Goal: Task Accomplishment & Management: Use online tool/utility

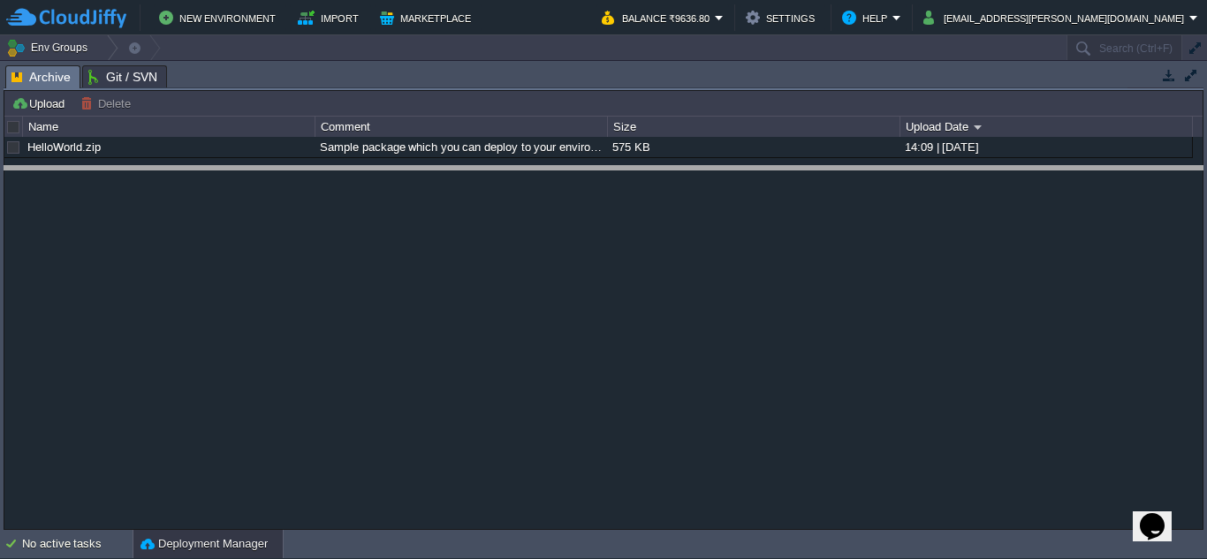
drag, startPoint x: 341, startPoint y: 72, endPoint x: 356, endPoint y: 315, distance: 244.3
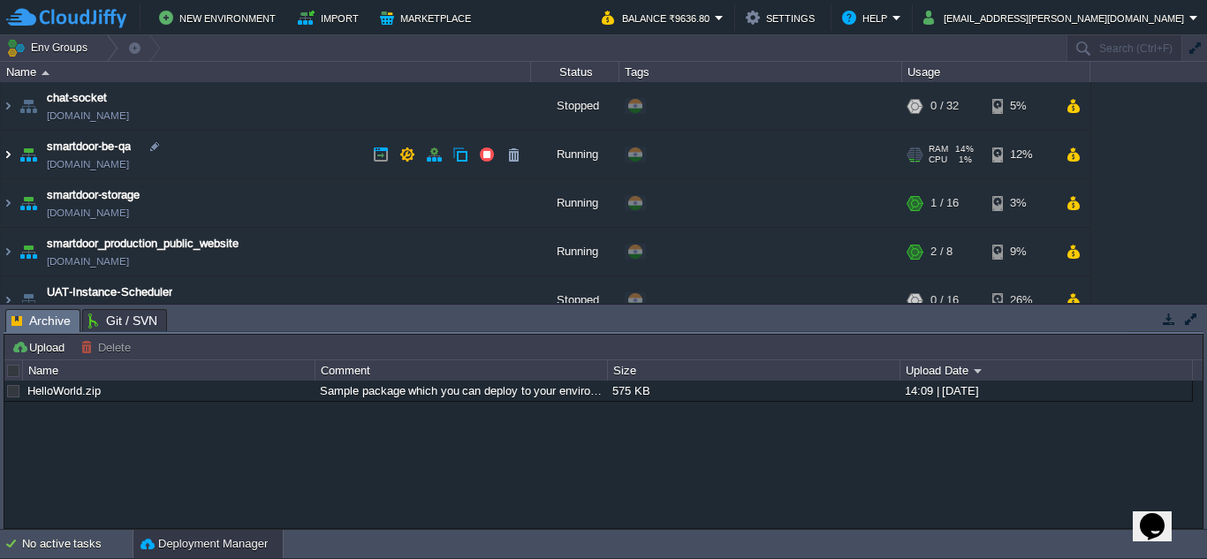
click at [14, 150] on img at bounding box center [8, 155] width 14 height 48
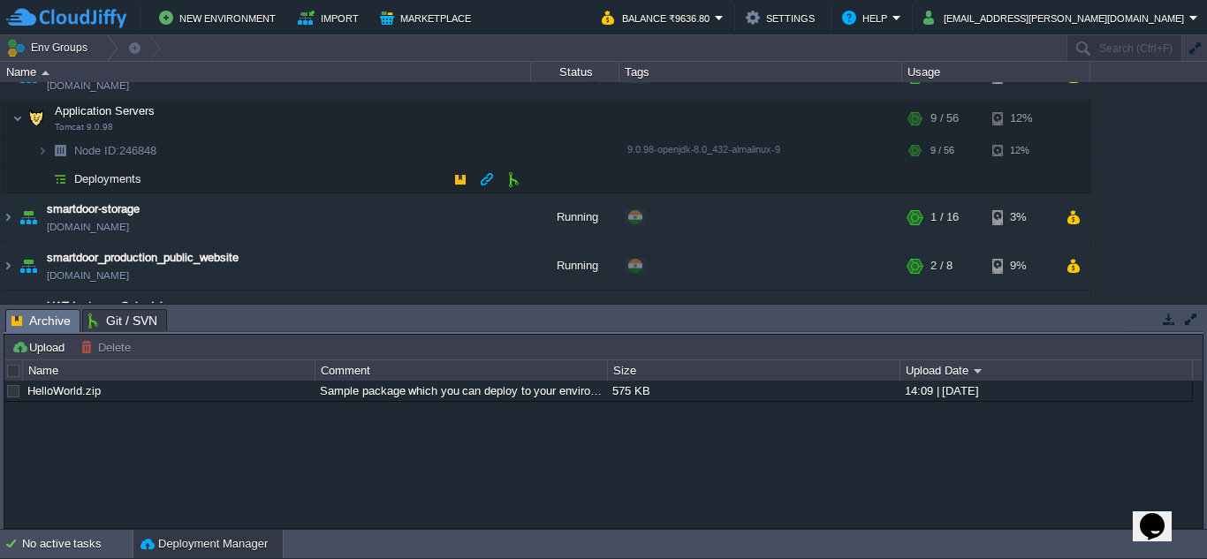
scroll to position [79, 0]
click at [380, 127] on td at bounding box center [372, 118] width 27 height 27
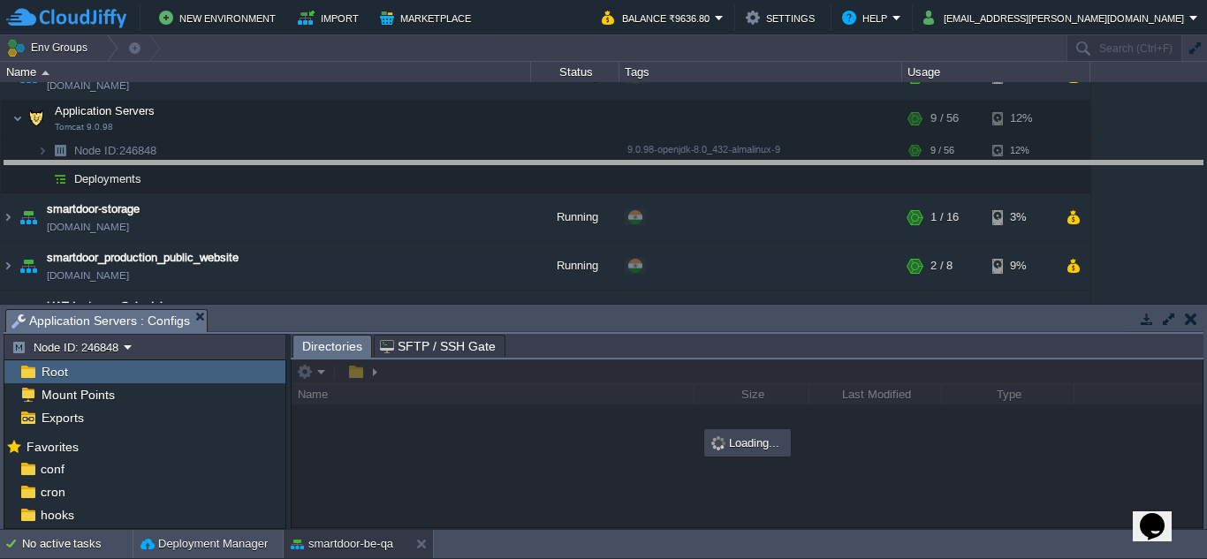
drag, startPoint x: 521, startPoint y: 330, endPoint x: 538, endPoint y: 147, distance: 183.6
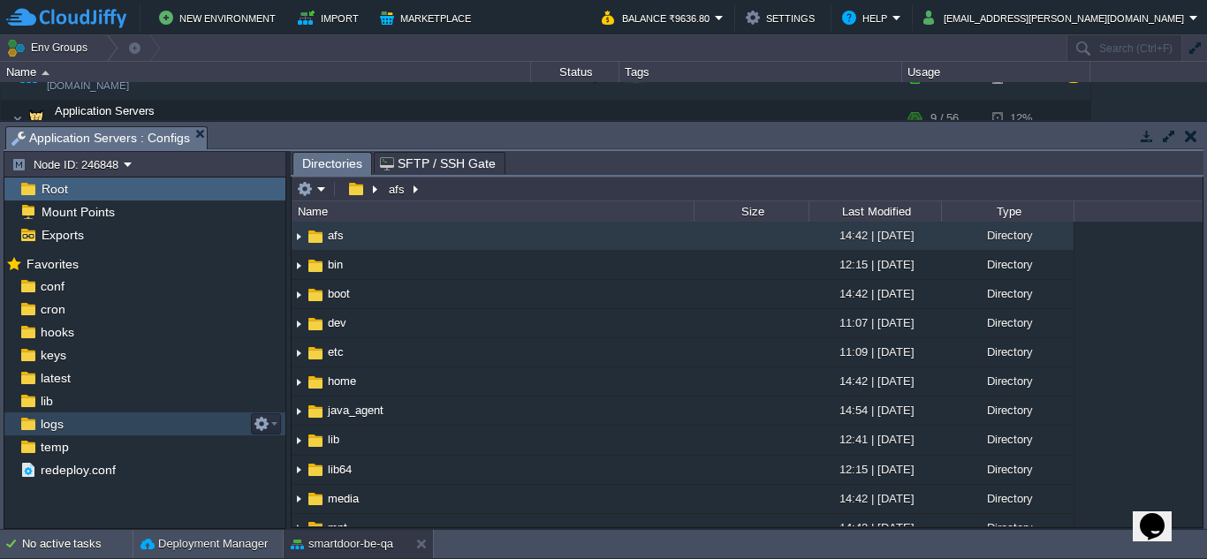
click at [86, 426] on div "logs" at bounding box center [144, 424] width 281 height 23
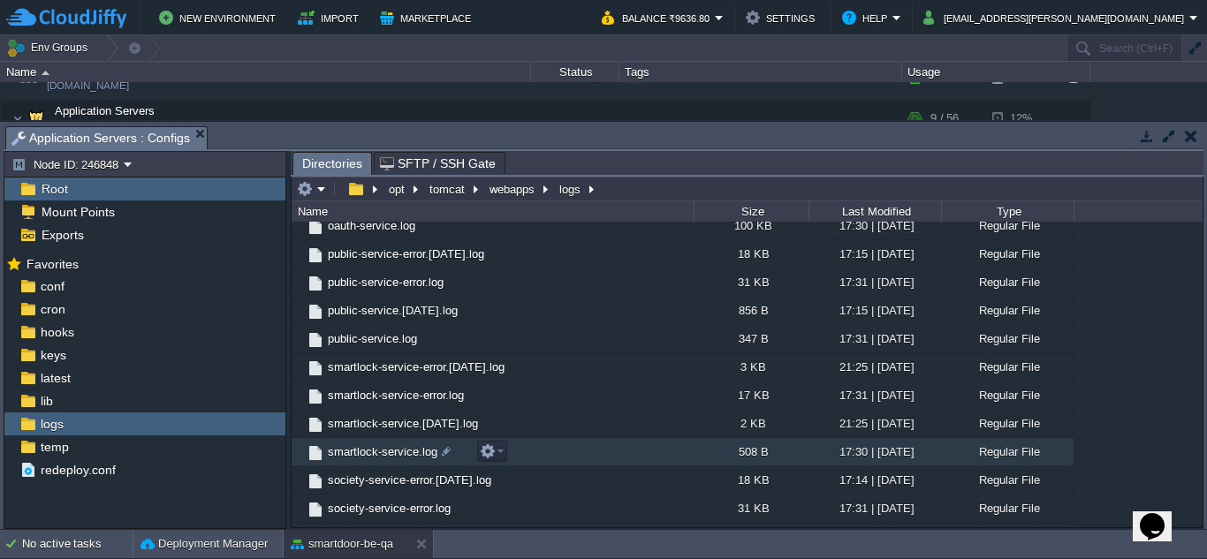
scroll to position [1250, 0]
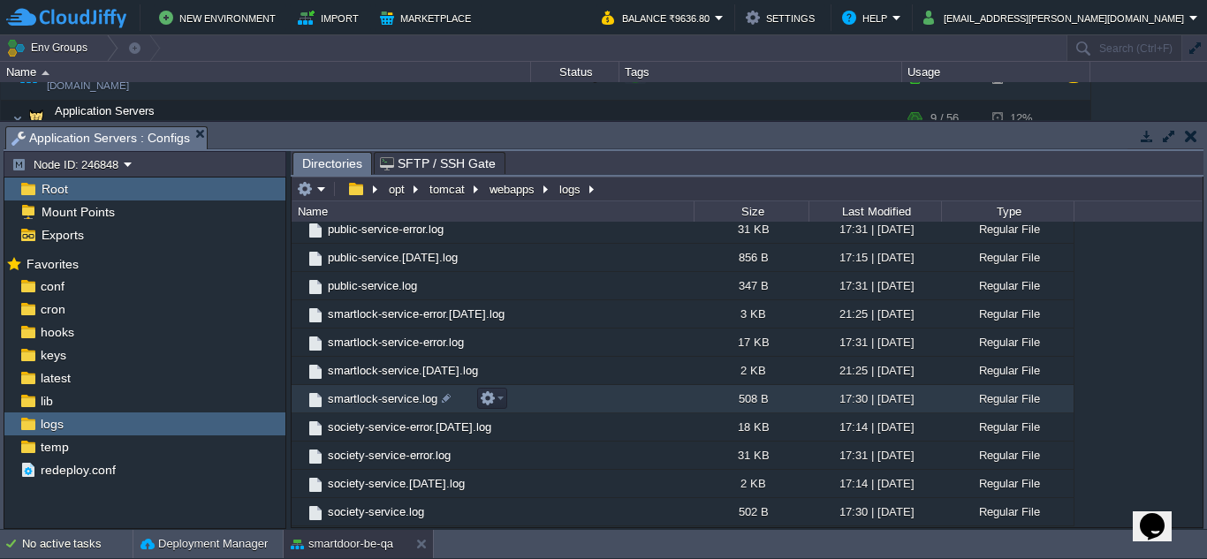
click at [398, 398] on span "smartlock-service.log" at bounding box center [382, 398] width 115 height 15
click at [382, 398] on span "smartlock-service.log" at bounding box center [382, 398] width 115 height 15
click at [394, 398] on span "smartlock-service.log" at bounding box center [382, 398] width 115 height 15
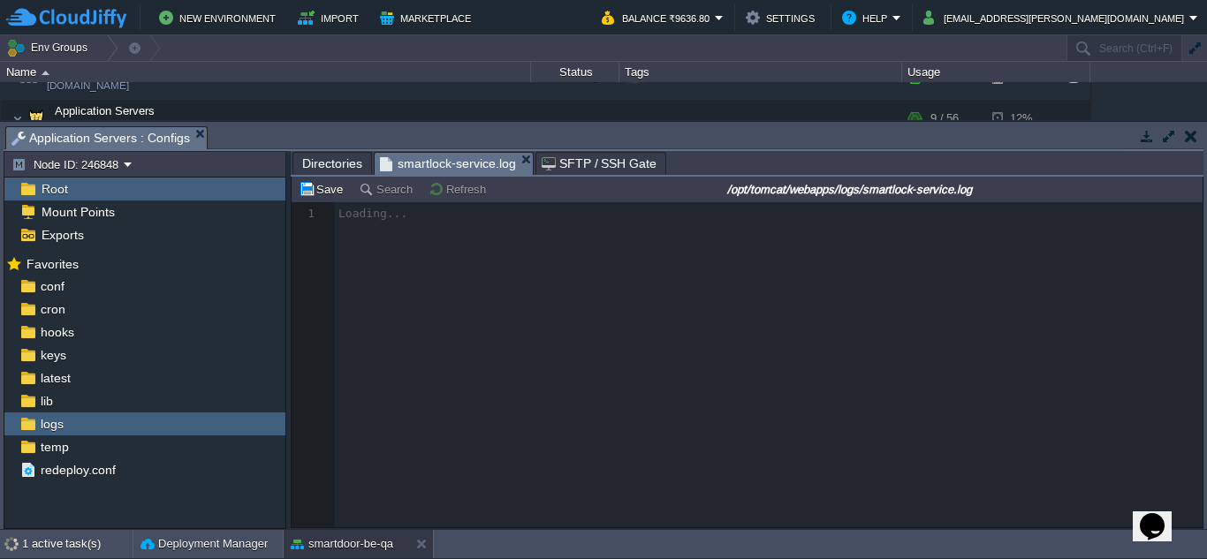
scroll to position [85, 0]
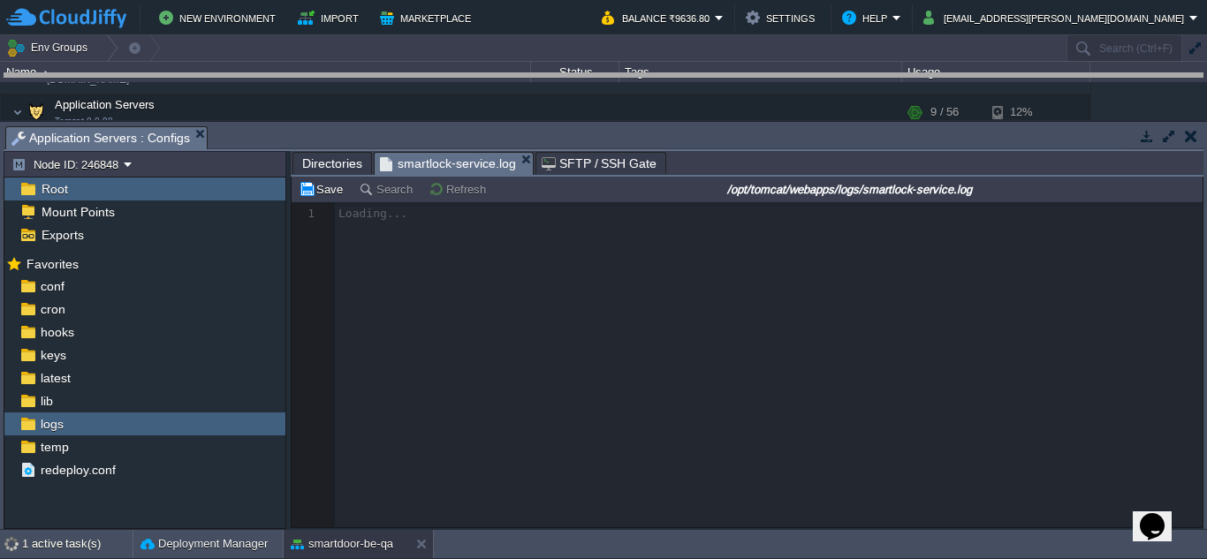
drag, startPoint x: 803, startPoint y: 140, endPoint x: 807, endPoint y: 87, distance: 54.1
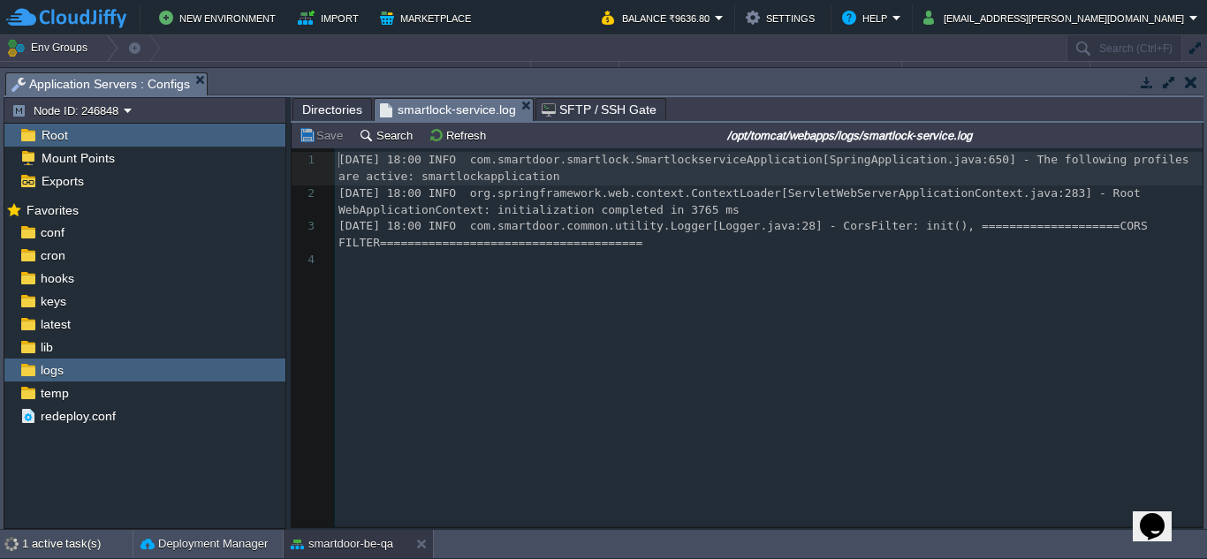
scroll to position [6, 0]
click at [431, 133] on button "Refresh" at bounding box center [459, 135] width 63 height 16
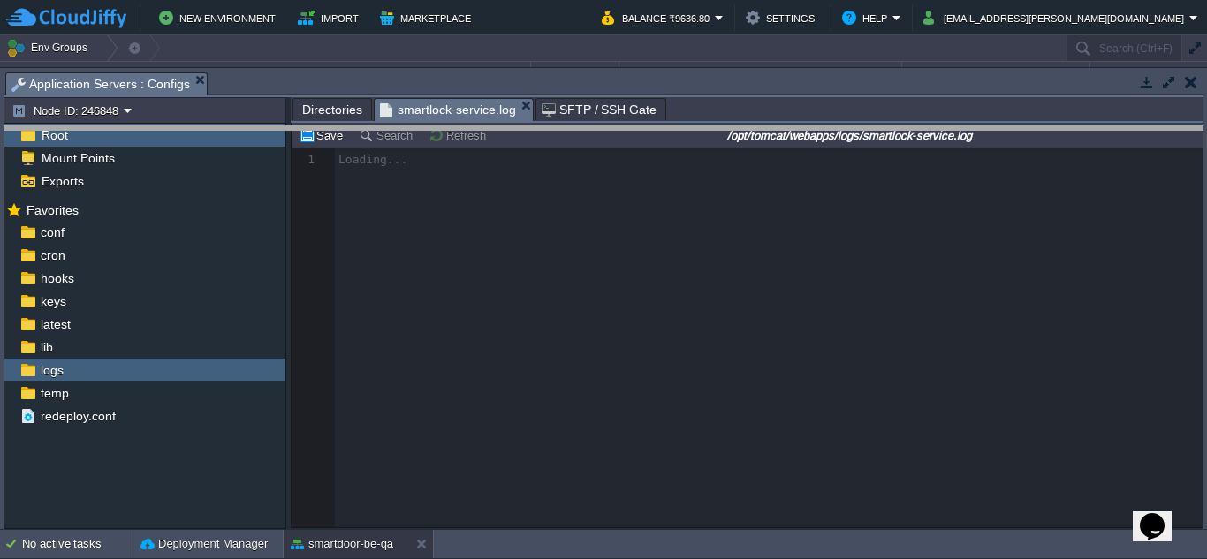
drag, startPoint x: 688, startPoint y: 79, endPoint x: 678, endPoint y: 133, distance: 54.8
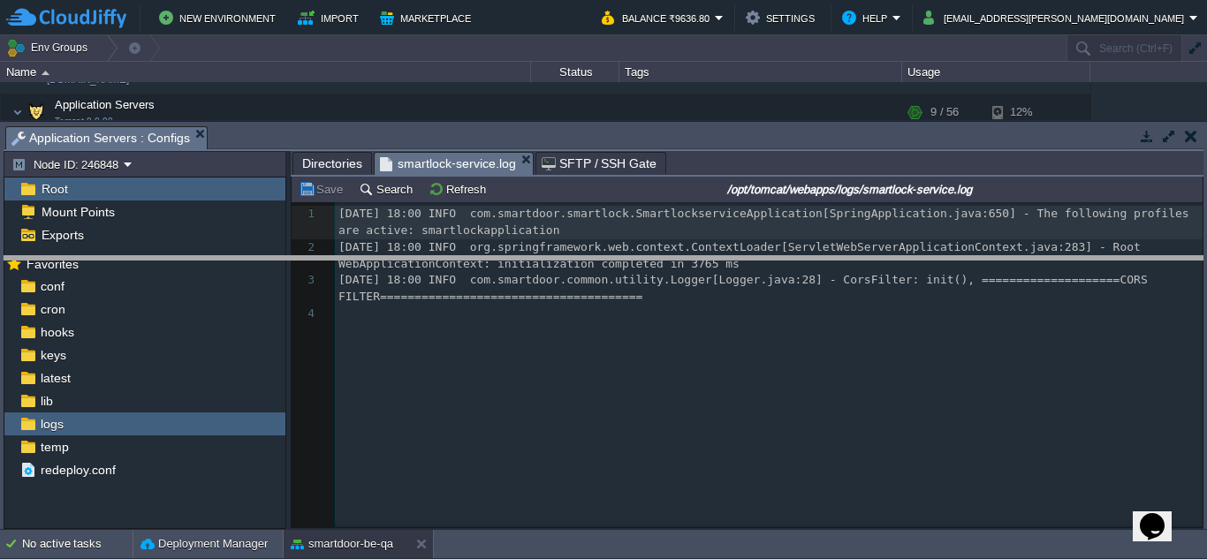
drag, startPoint x: 678, startPoint y: 133, endPoint x: 684, endPoint y: 261, distance: 129.1
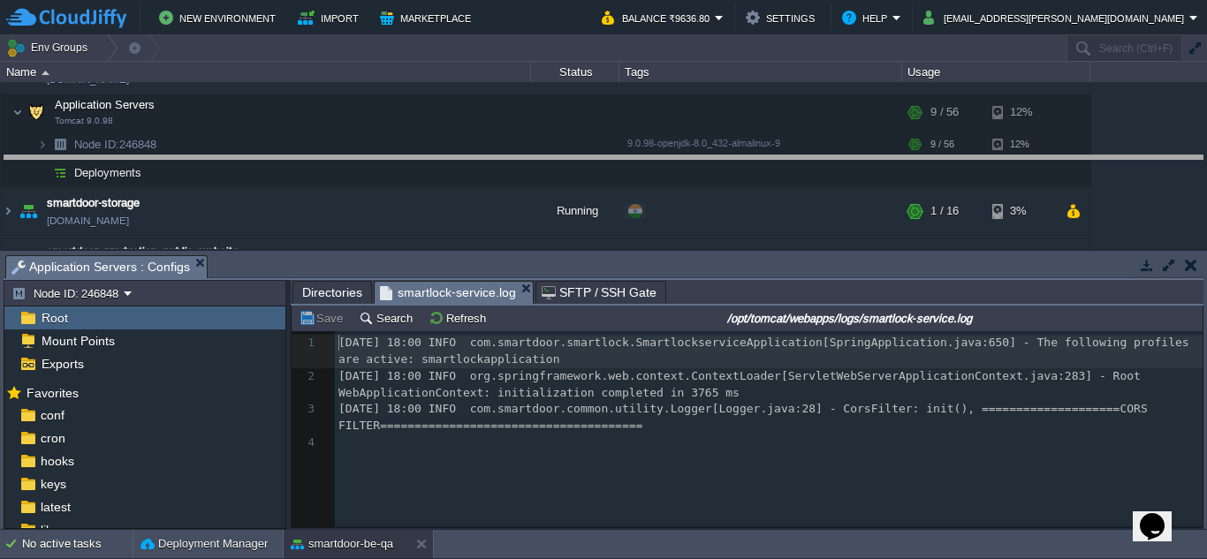
drag, startPoint x: 684, startPoint y: 261, endPoint x: 722, endPoint y: 166, distance: 102.7
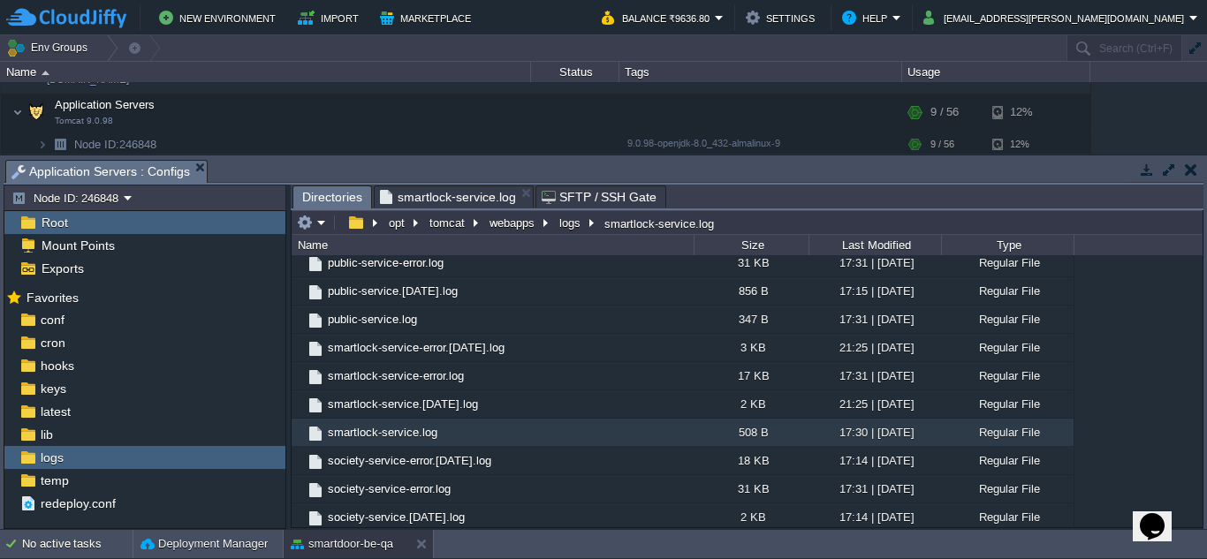
click at [341, 197] on span "Directories" at bounding box center [332, 197] width 60 height 22
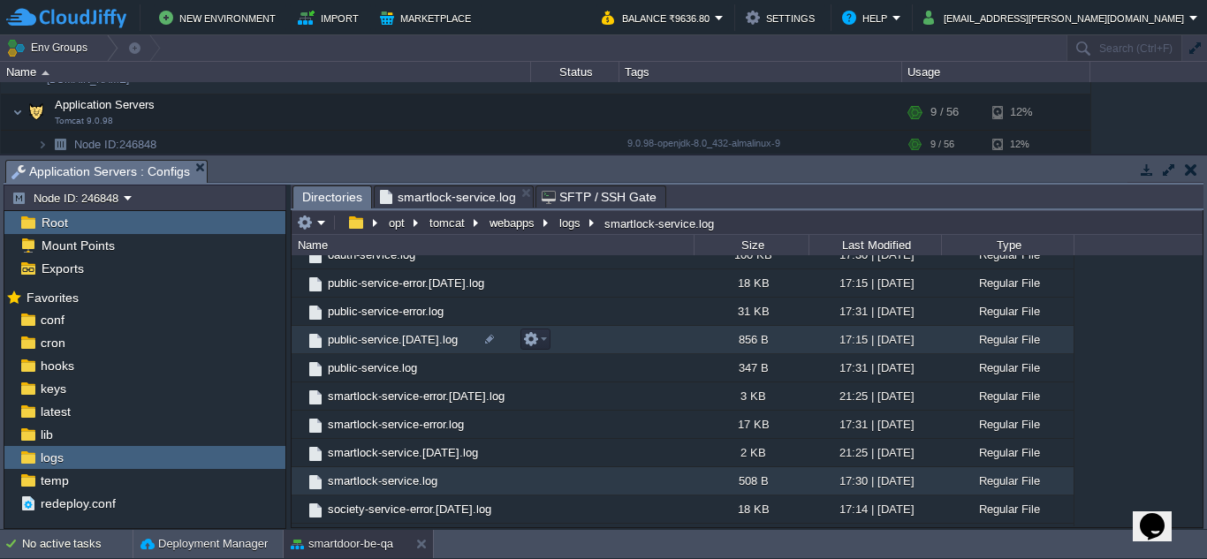
scroll to position [1125, 0]
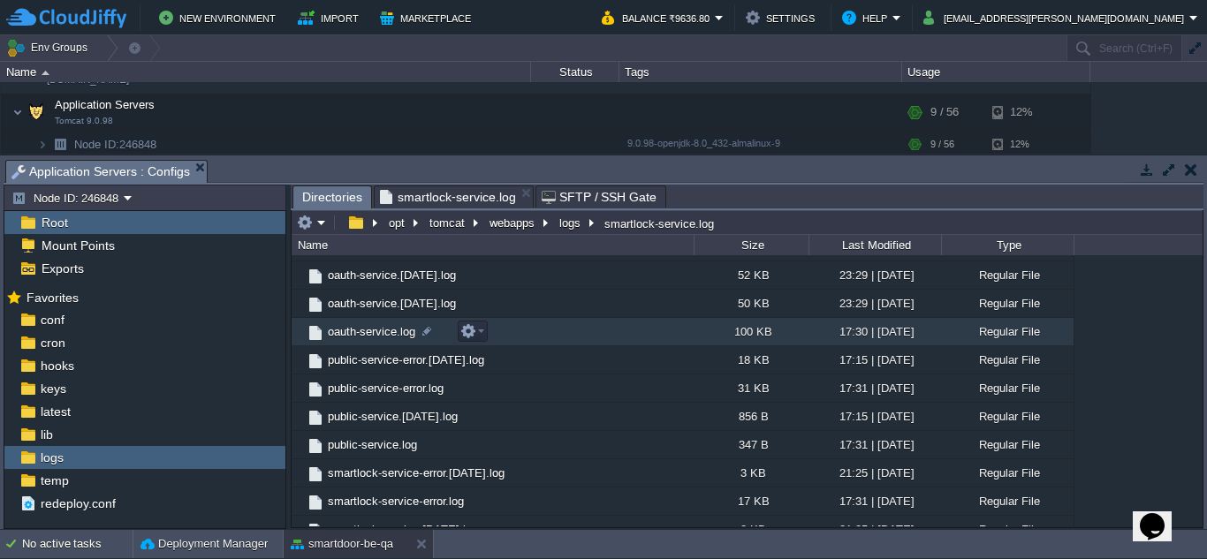
click at [352, 335] on span "oauth-service.log" at bounding box center [371, 331] width 93 height 15
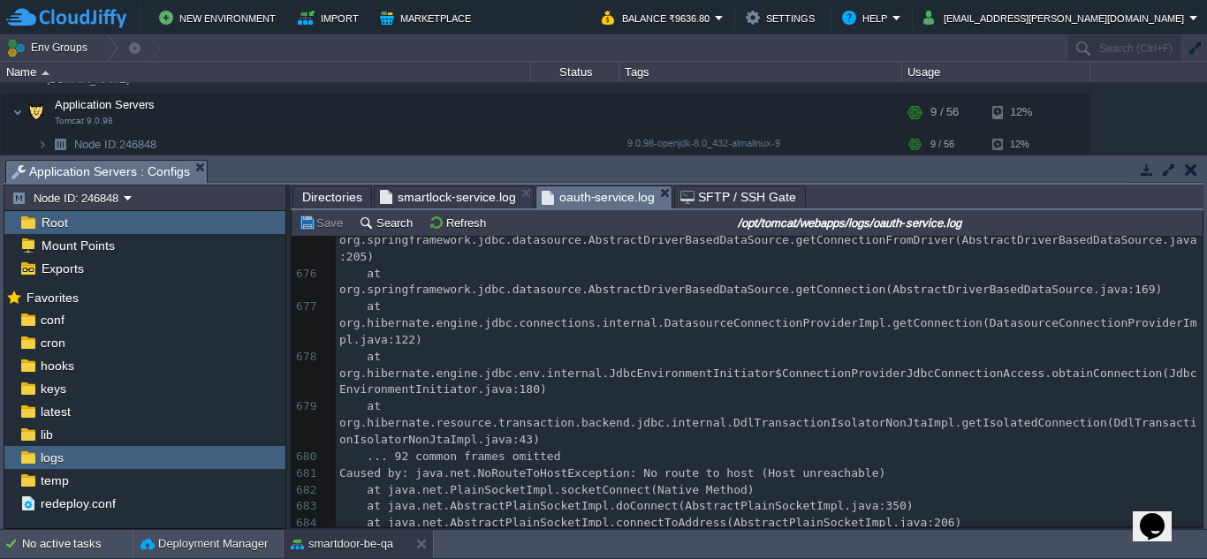
scroll to position [17764, 0]
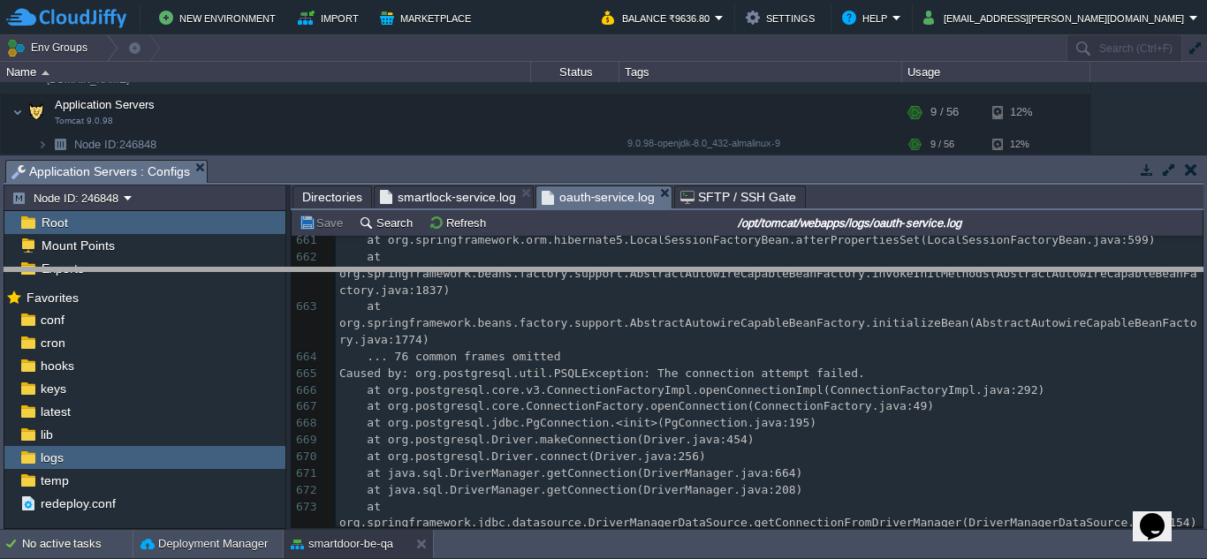
drag, startPoint x: 825, startPoint y: 177, endPoint x: 840, endPoint y: 304, distance: 128.1
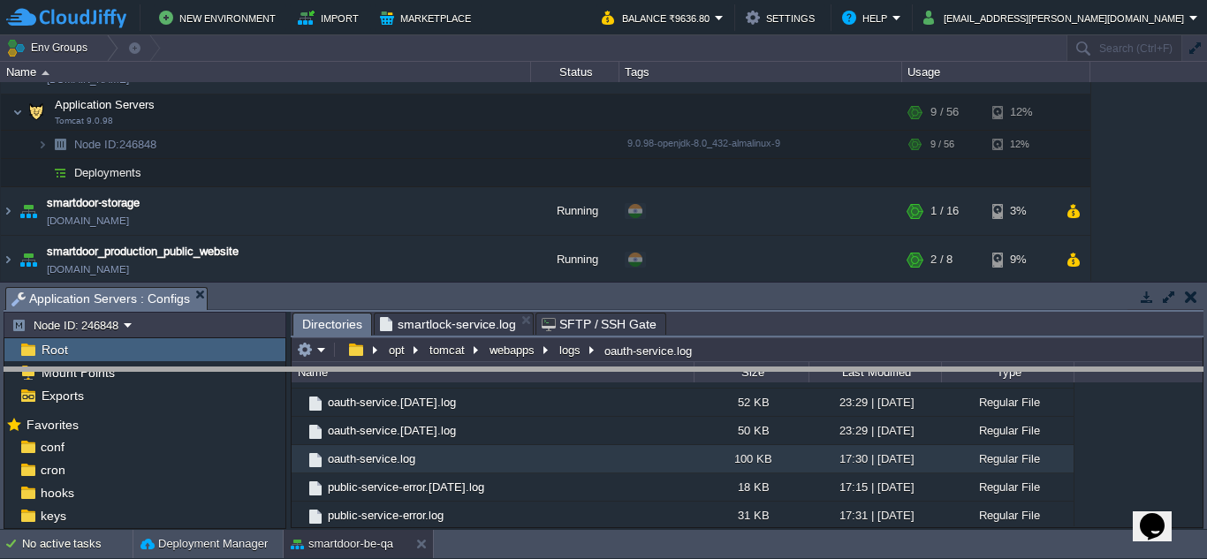
drag, startPoint x: 482, startPoint y: 292, endPoint x: 505, endPoint y: 367, distance: 78.5
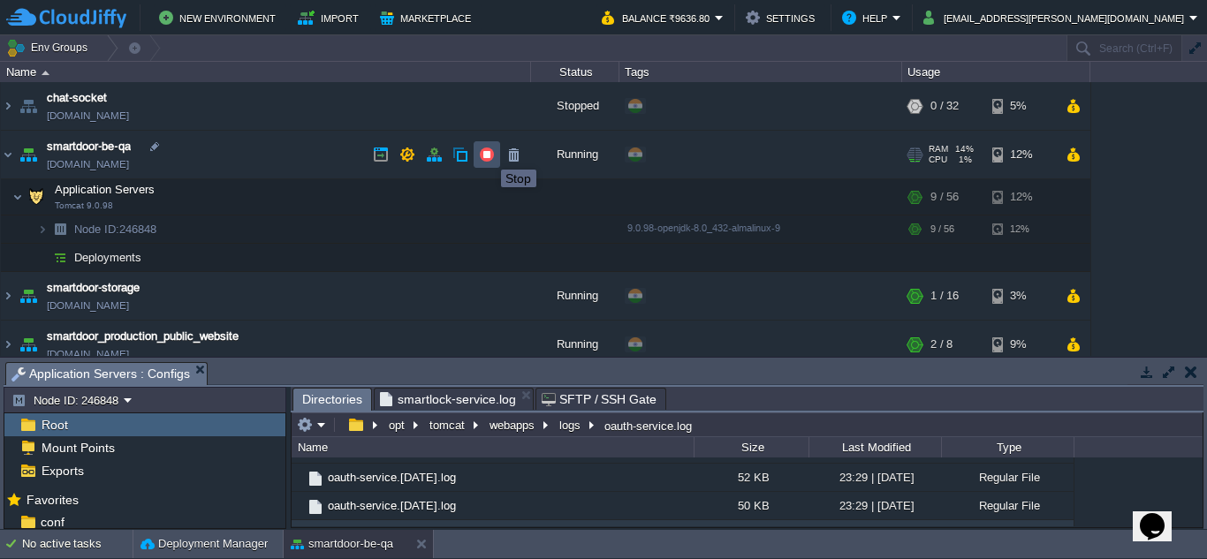
click at [481, 158] on button "button" at bounding box center [487, 155] width 16 height 16
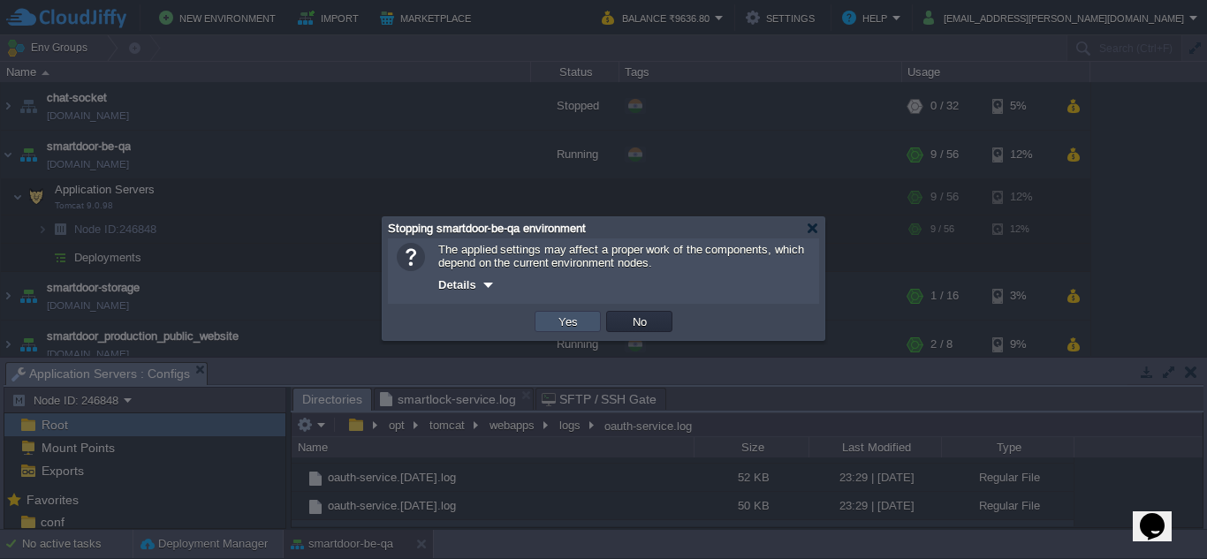
click at [572, 317] on button "Yes" at bounding box center [568, 322] width 30 height 16
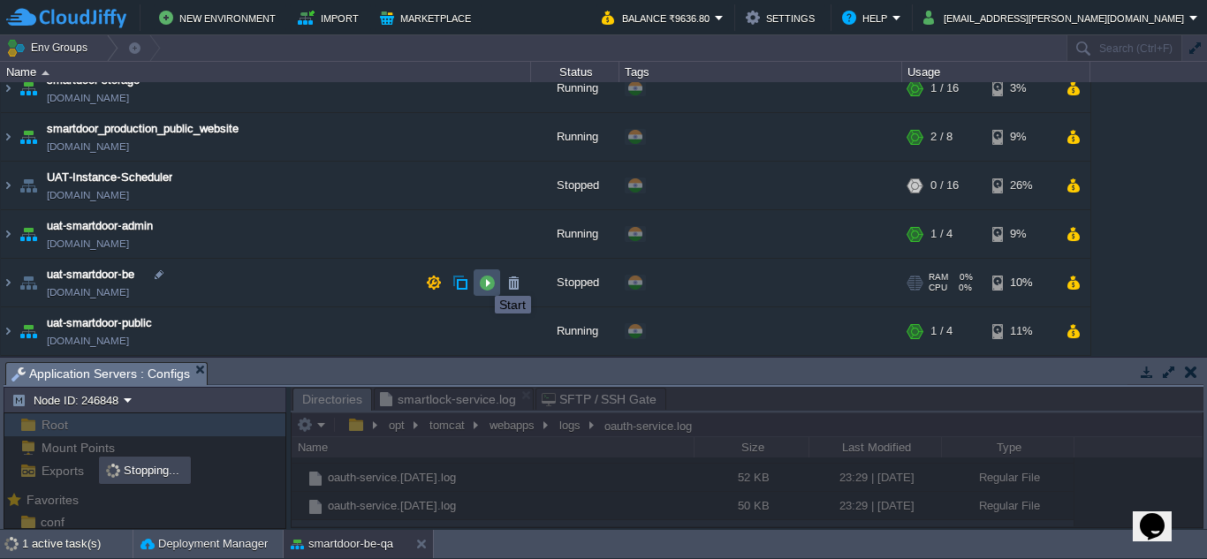
click at [481, 280] on button "button" at bounding box center [487, 283] width 16 height 16
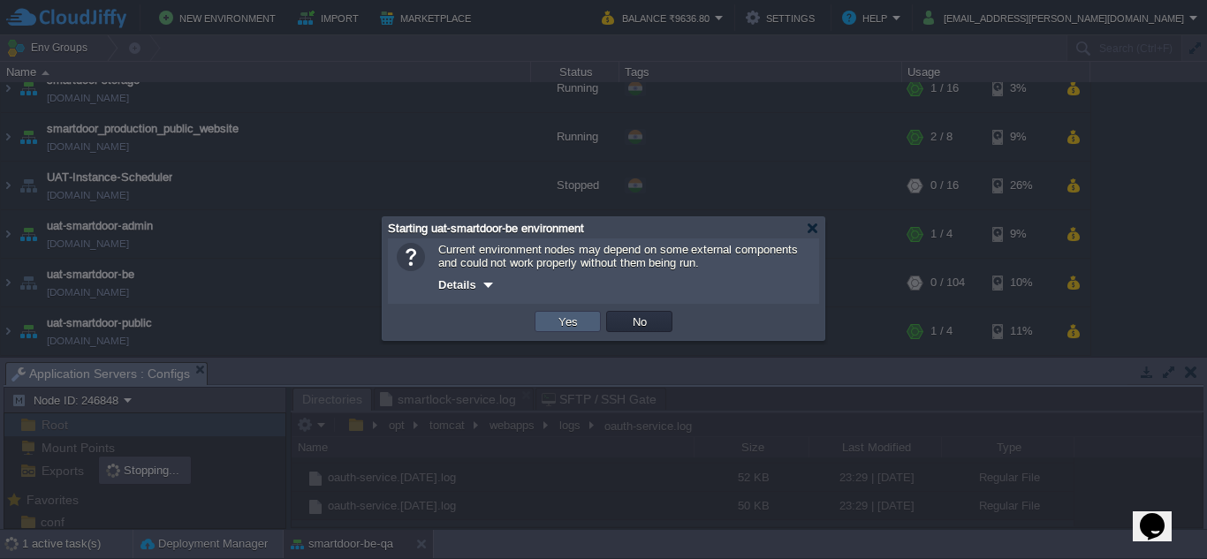
click at [573, 322] on button "Yes" at bounding box center [568, 322] width 30 height 16
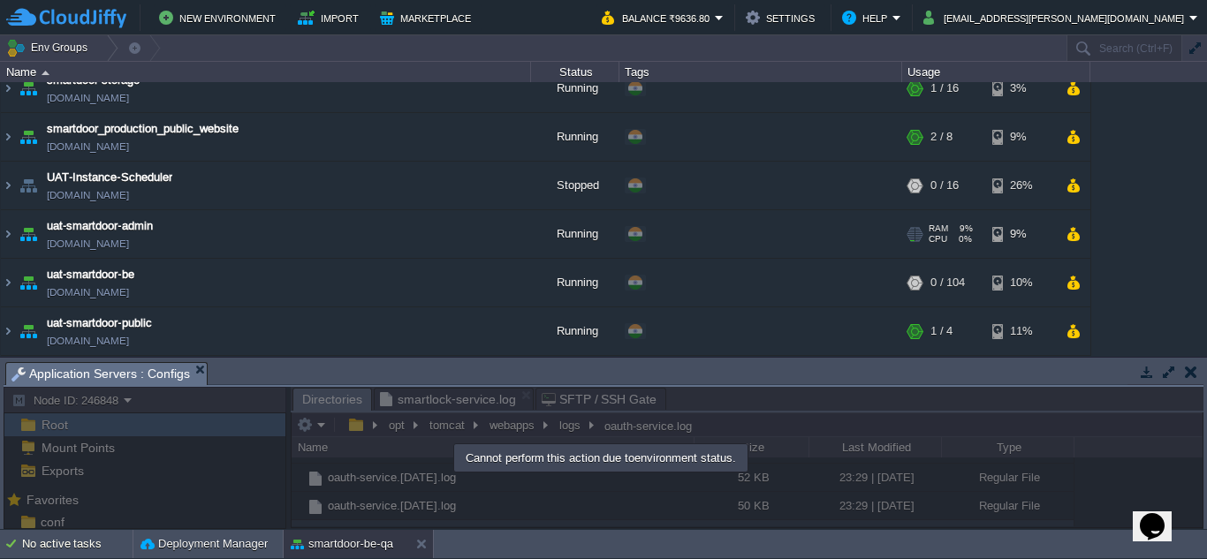
scroll to position [0, 0]
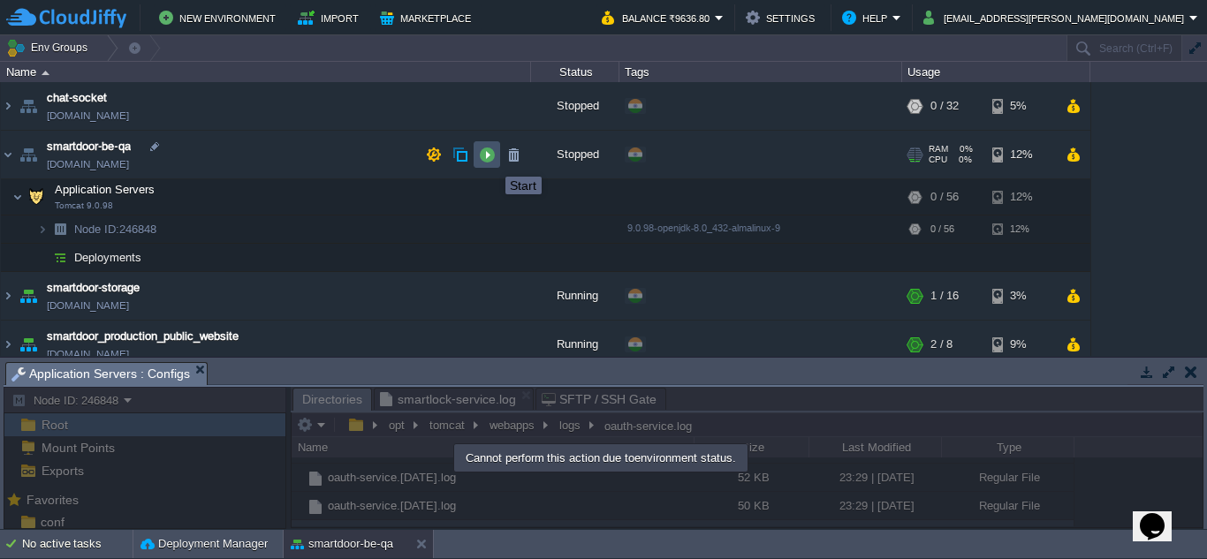
click at [492, 161] on button "button" at bounding box center [487, 155] width 16 height 16
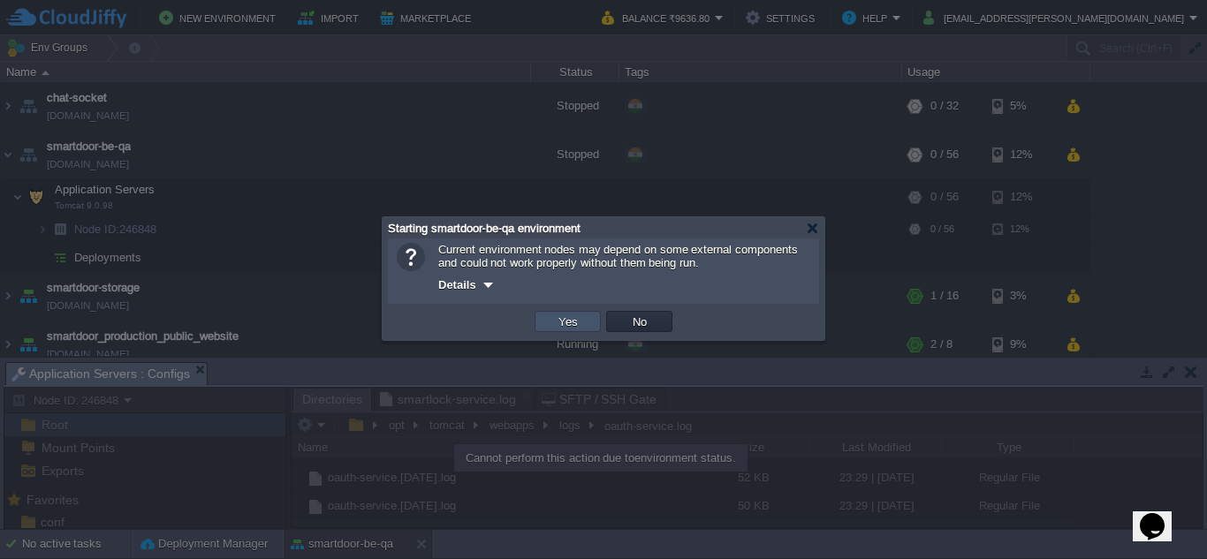
click at [562, 325] on button "Yes" at bounding box center [568, 322] width 30 height 16
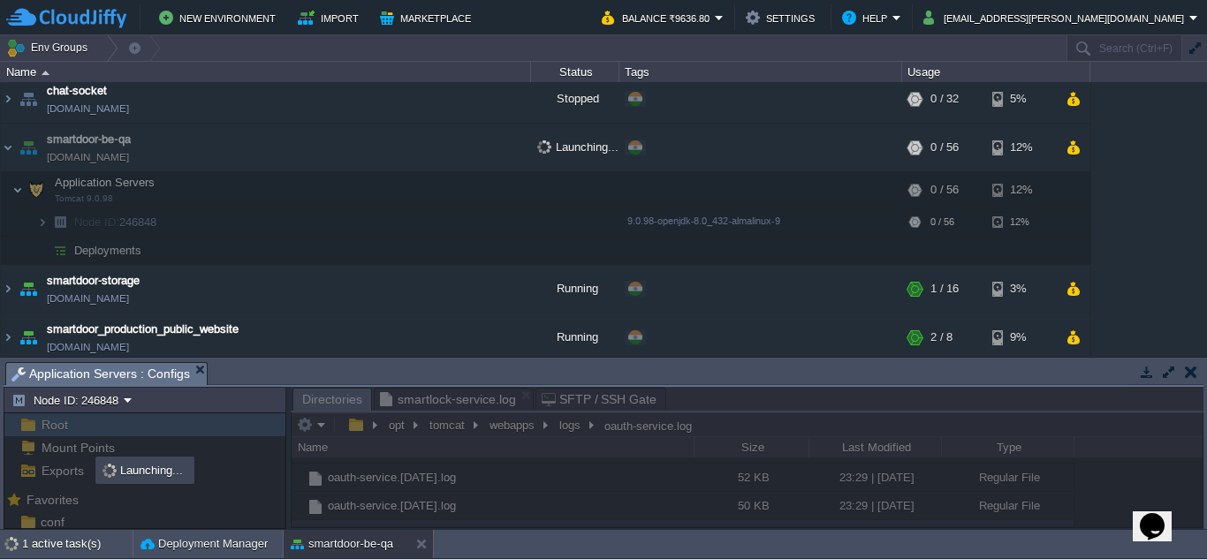
scroll to position [208, 0]
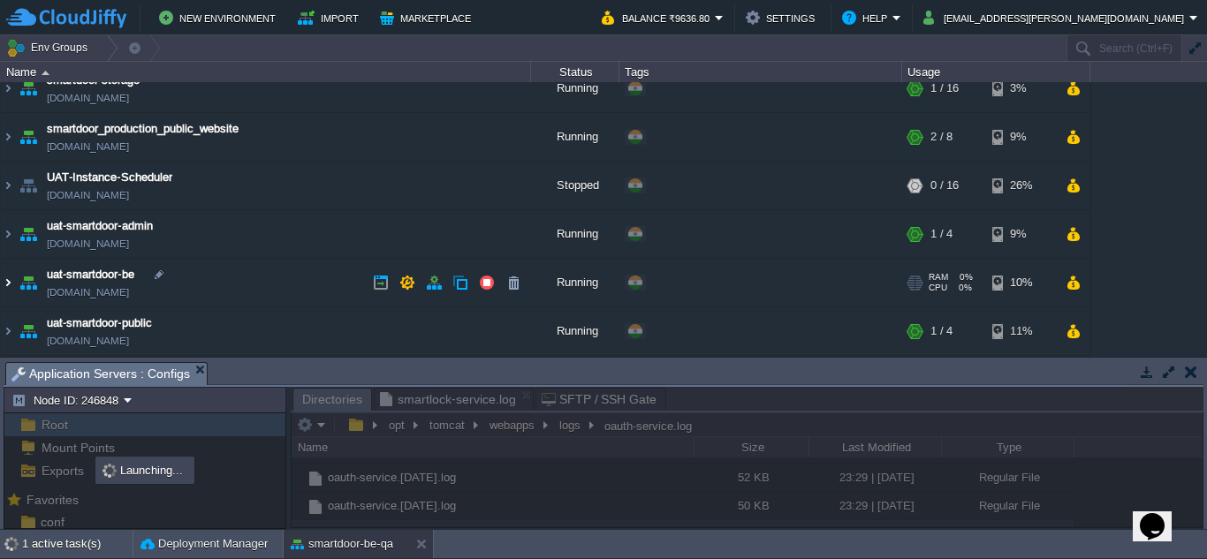
click at [12, 282] on img at bounding box center [8, 283] width 14 height 48
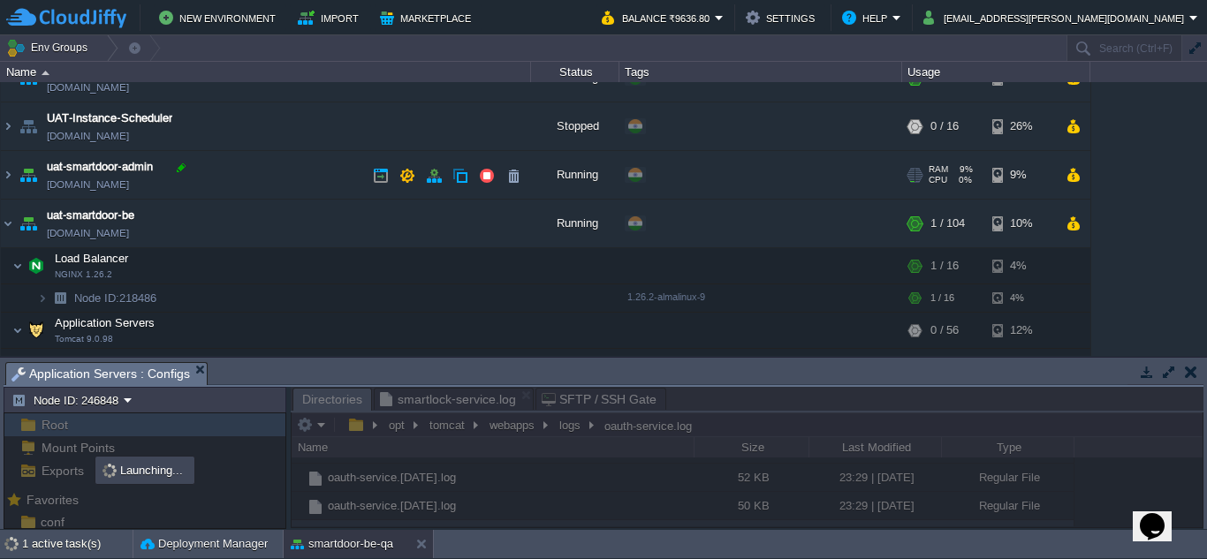
scroll to position [264, 0]
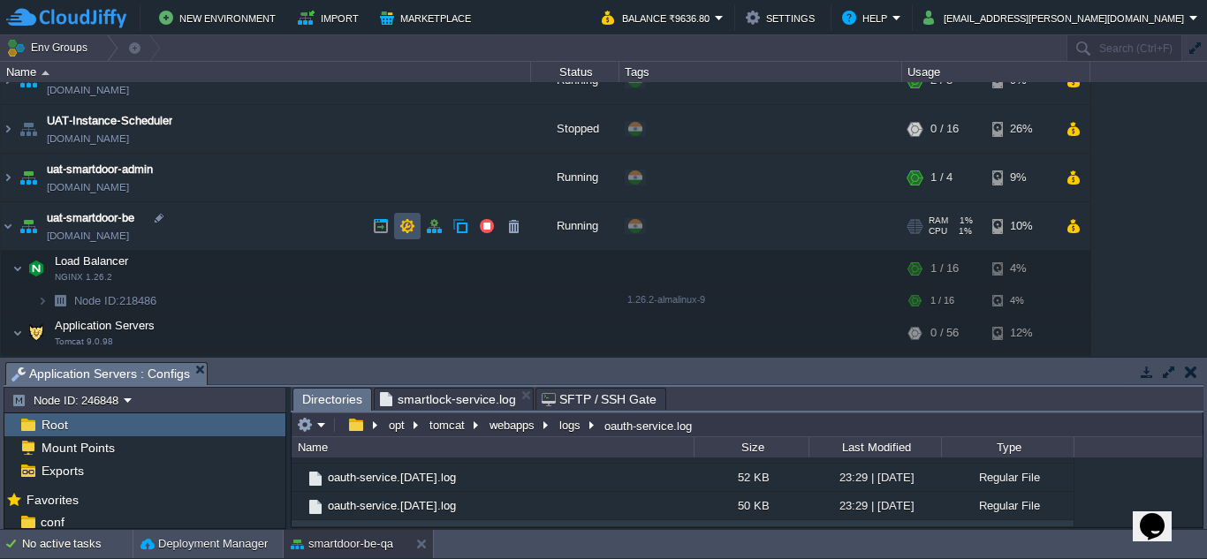
click at [403, 223] on button "button" at bounding box center [407, 226] width 16 height 16
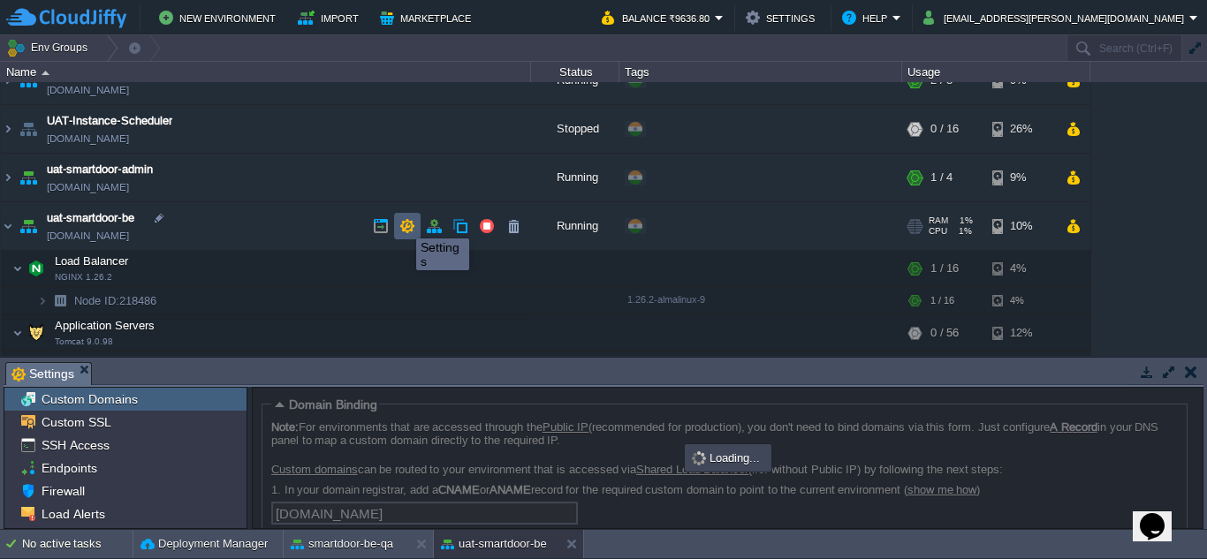
scroll to position [111, 0]
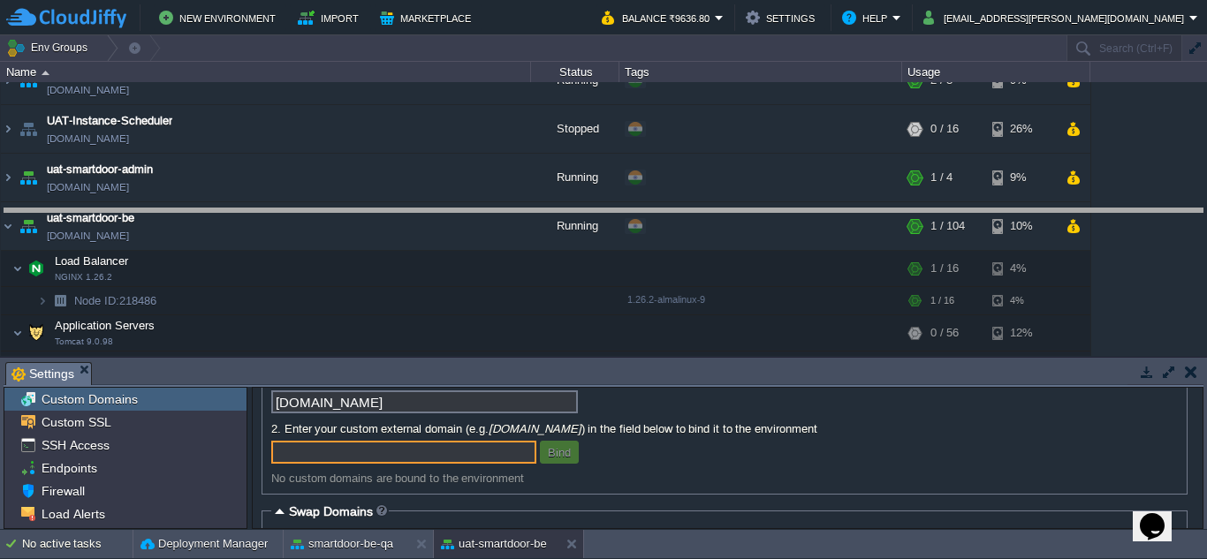
drag, startPoint x: 445, startPoint y: 371, endPoint x: 444, endPoint y: 220, distance: 151.1
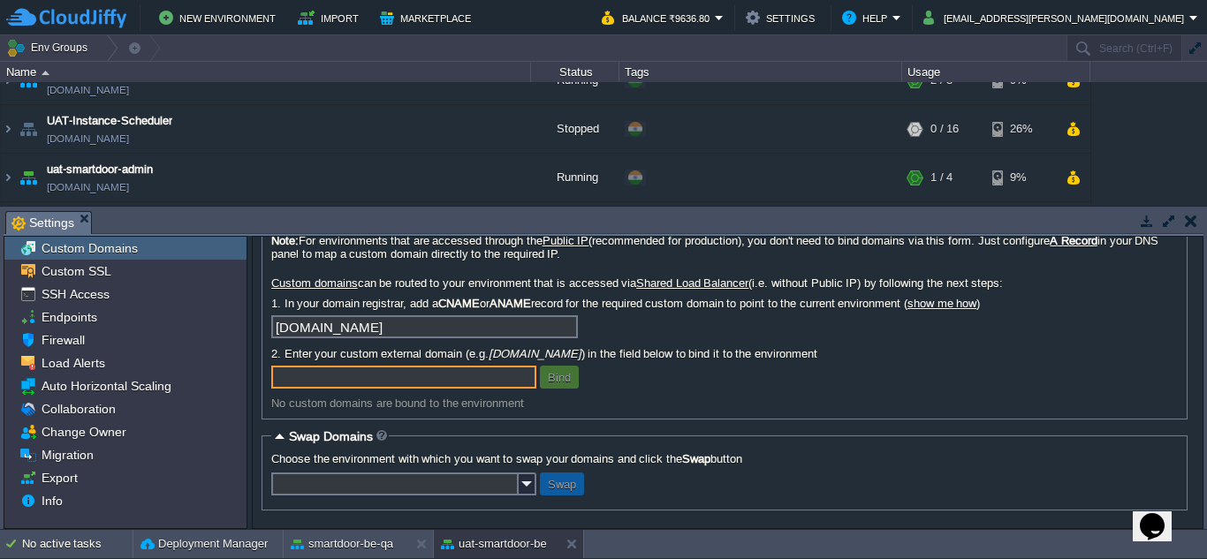
scroll to position [43, 0]
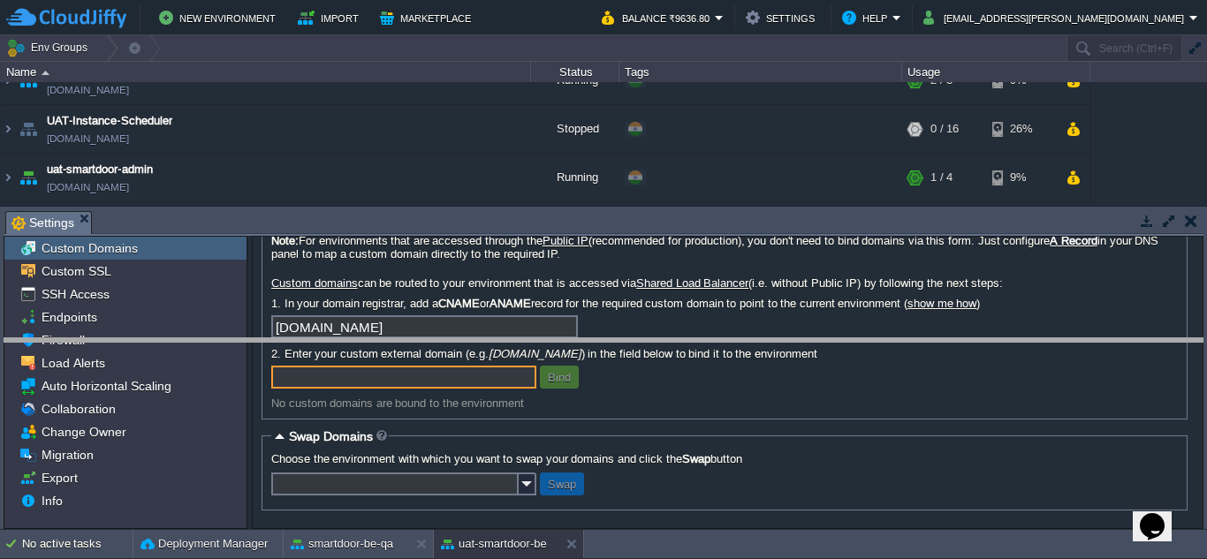
drag, startPoint x: 455, startPoint y: 225, endPoint x: 423, endPoint y: 359, distance: 137.1
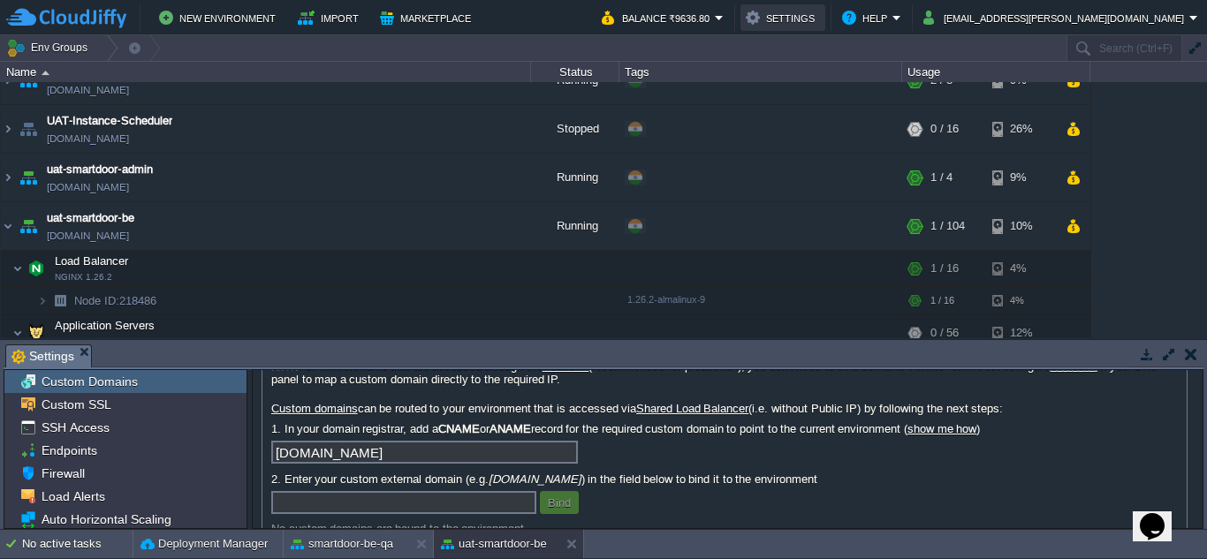
click at [820, 15] on button "Settings" at bounding box center [783, 17] width 74 height 21
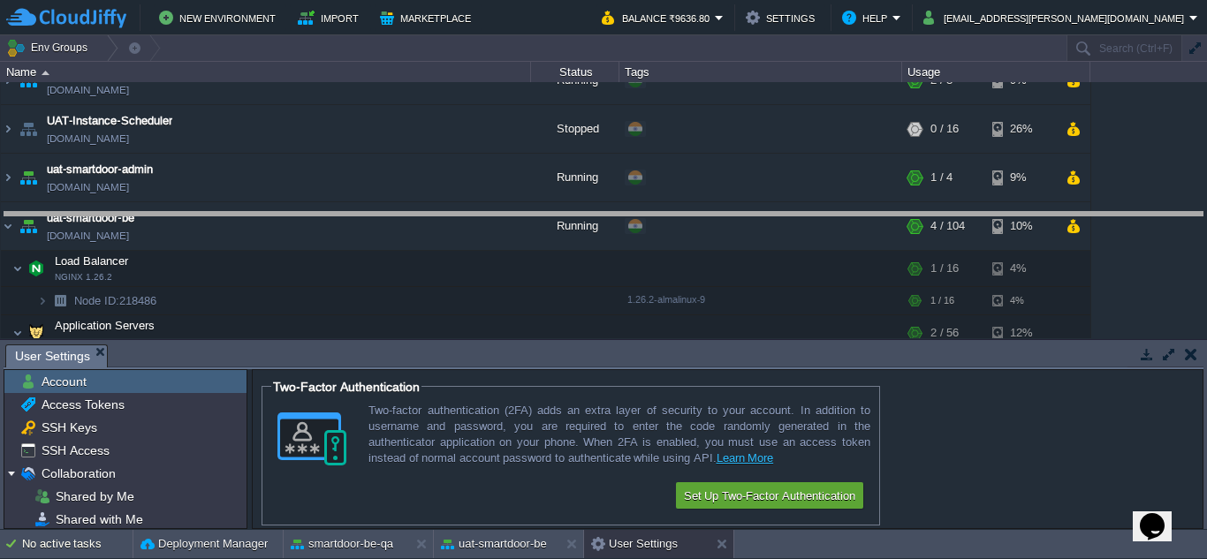
drag, startPoint x: 480, startPoint y: 361, endPoint x: 512, endPoint y: 224, distance: 140.8
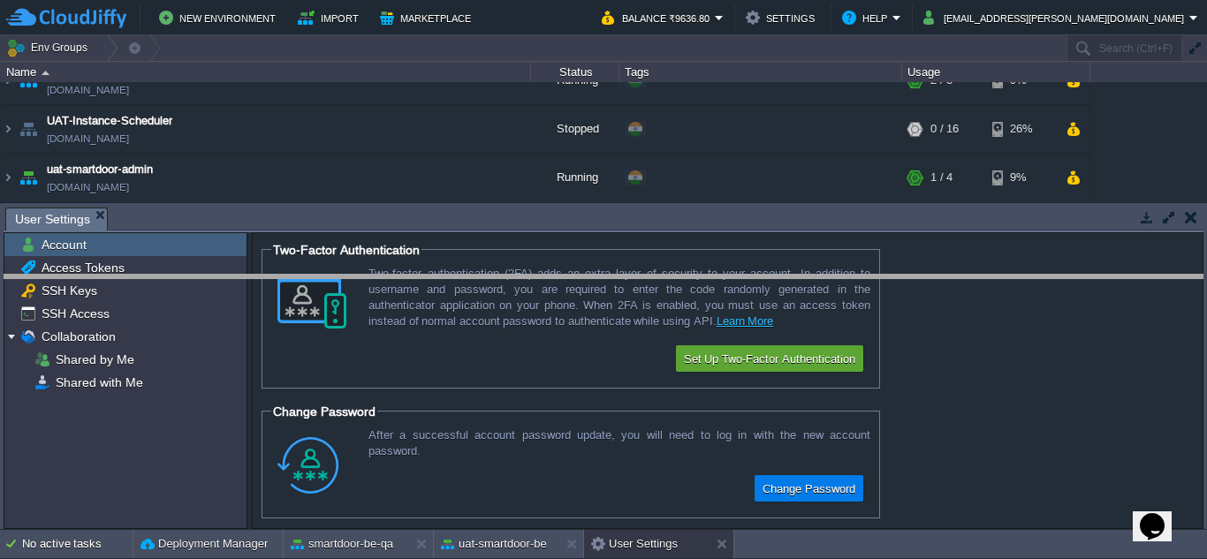
drag, startPoint x: 483, startPoint y: 222, endPoint x: 485, endPoint y: 391, distance: 169.6
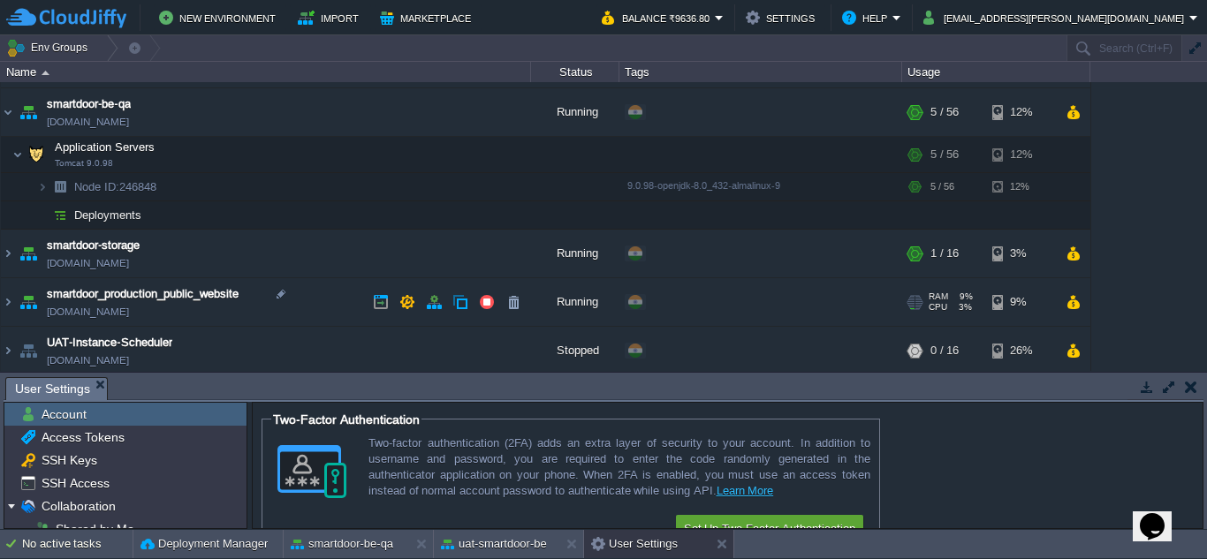
scroll to position [0, 0]
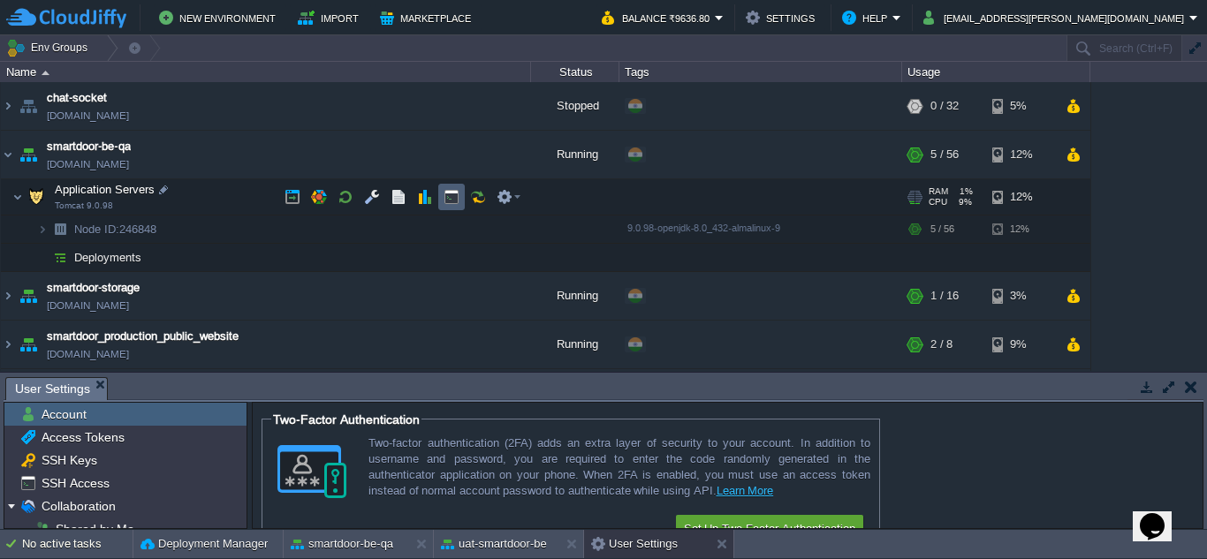
click at [451, 208] on td at bounding box center [451, 197] width 27 height 27
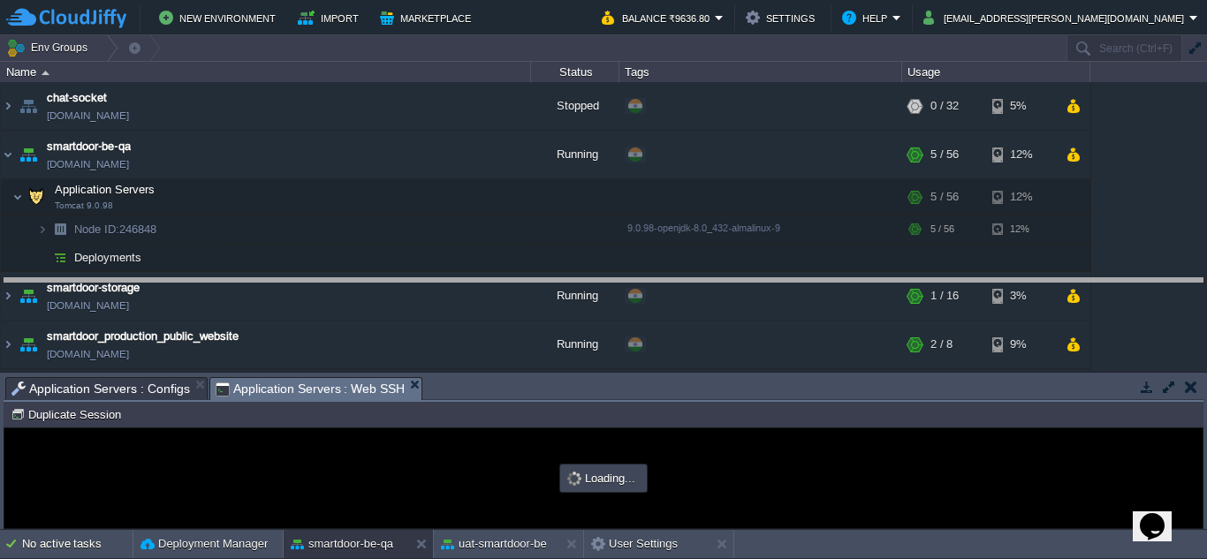
drag, startPoint x: 527, startPoint y: 384, endPoint x: 566, endPoint y: 285, distance: 106.6
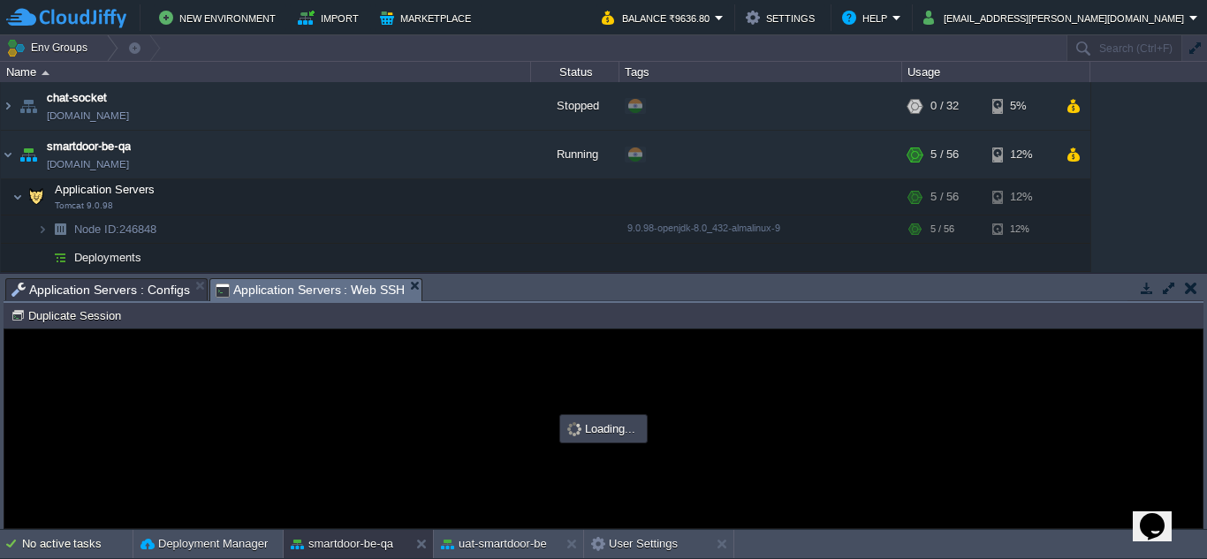
type input "#000000"
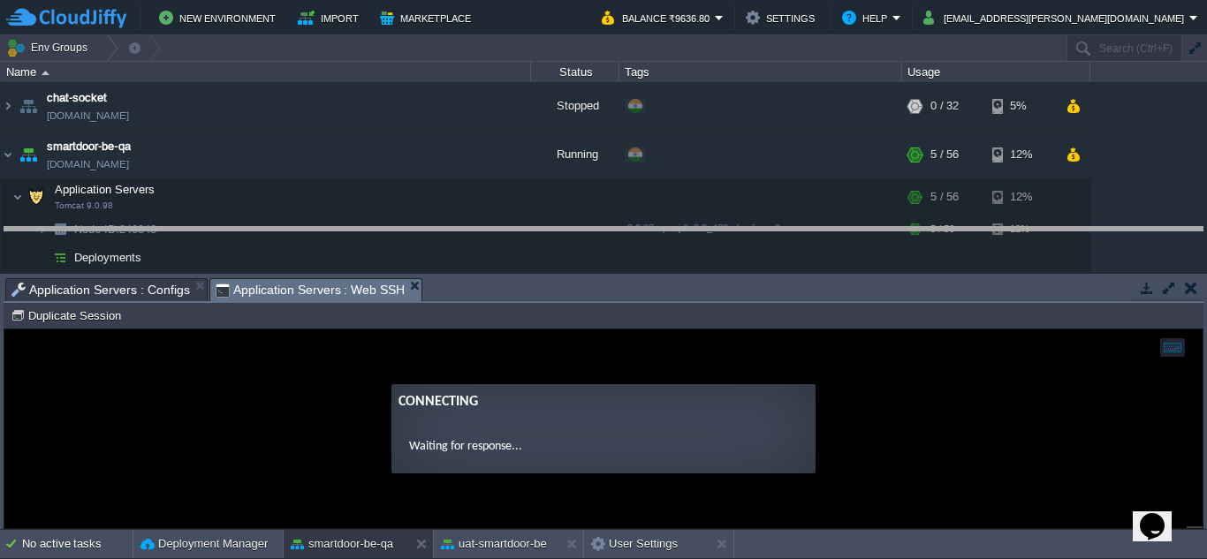
drag, startPoint x: 686, startPoint y: 288, endPoint x: 694, endPoint y: 237, distance: 51.9
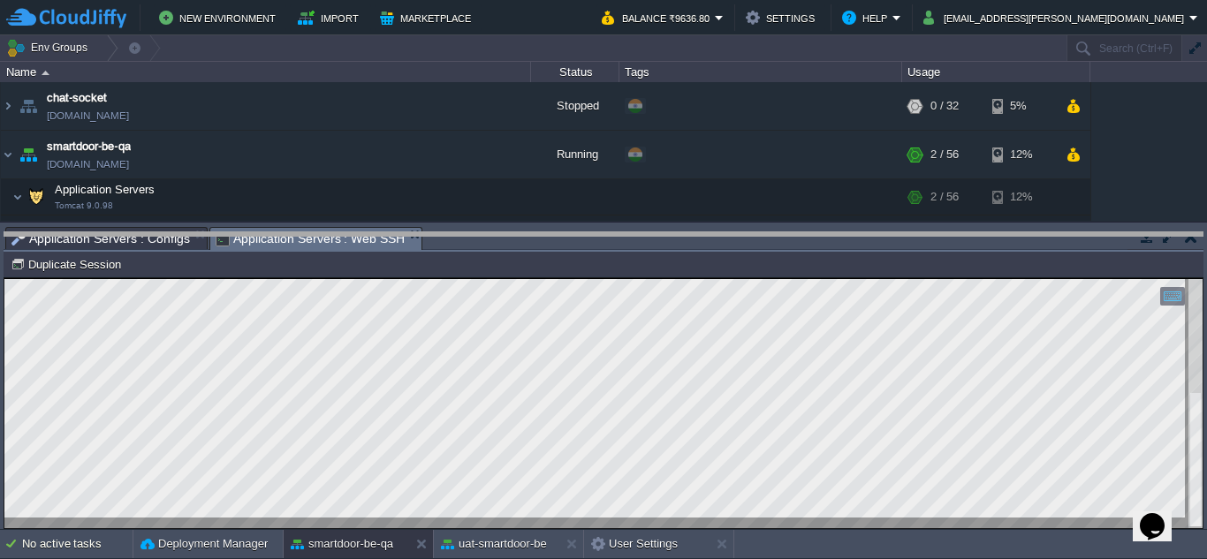
drag, startPoint x: 522, startPoint y: 242, endPoint x: 541, endPoint y: 378, distance: 137.3
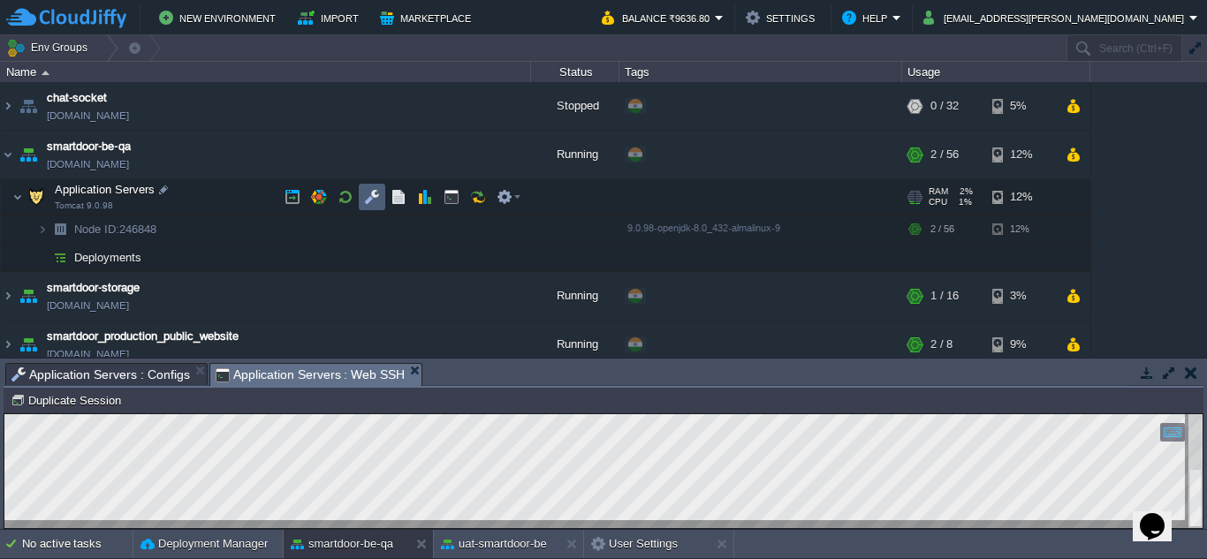
click at [362, 201] on td at bounding box center [372, 197] width 27 height 27
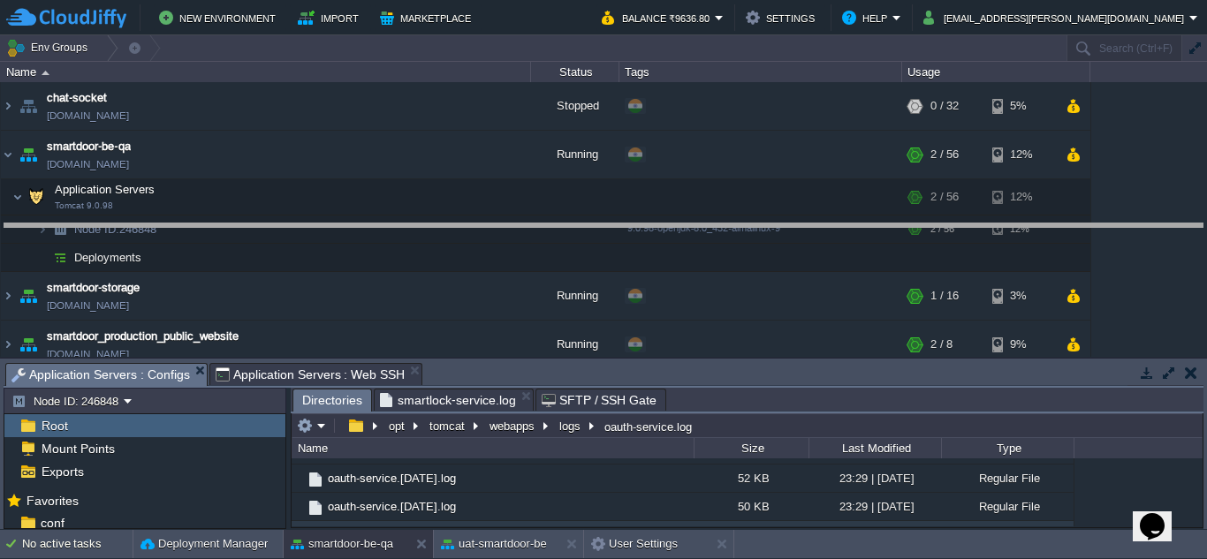
drag, startPoint x: 549, startPoint y: 383, endPoint x: 556, endPoint y: 244, distance: 138.9
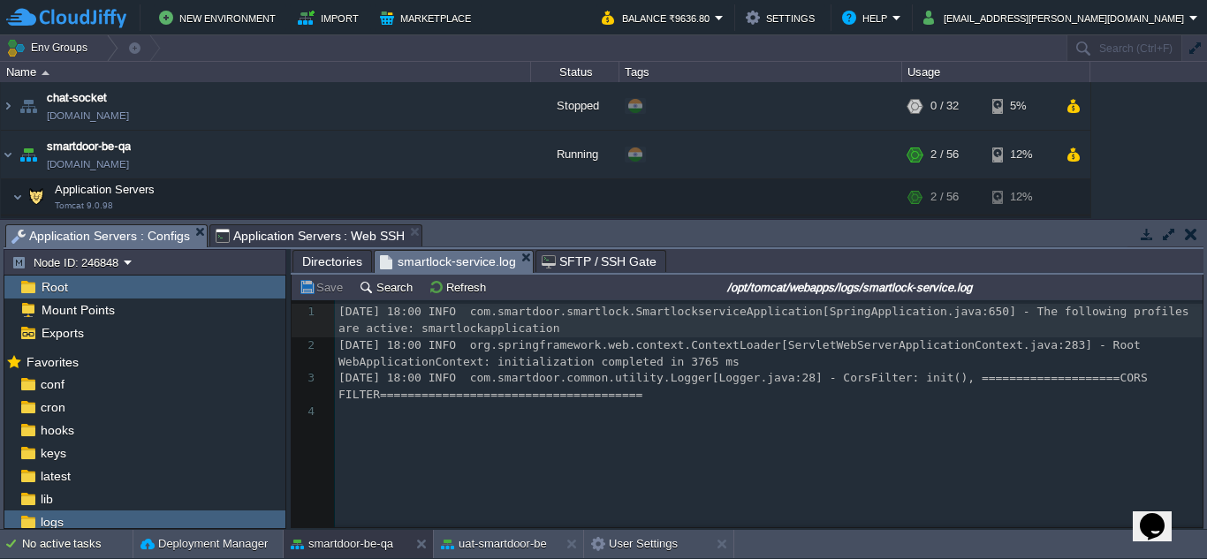
click at [474, 259] on span "smartlock-service.log" at bounding box center [448, 262] width 136 height 22
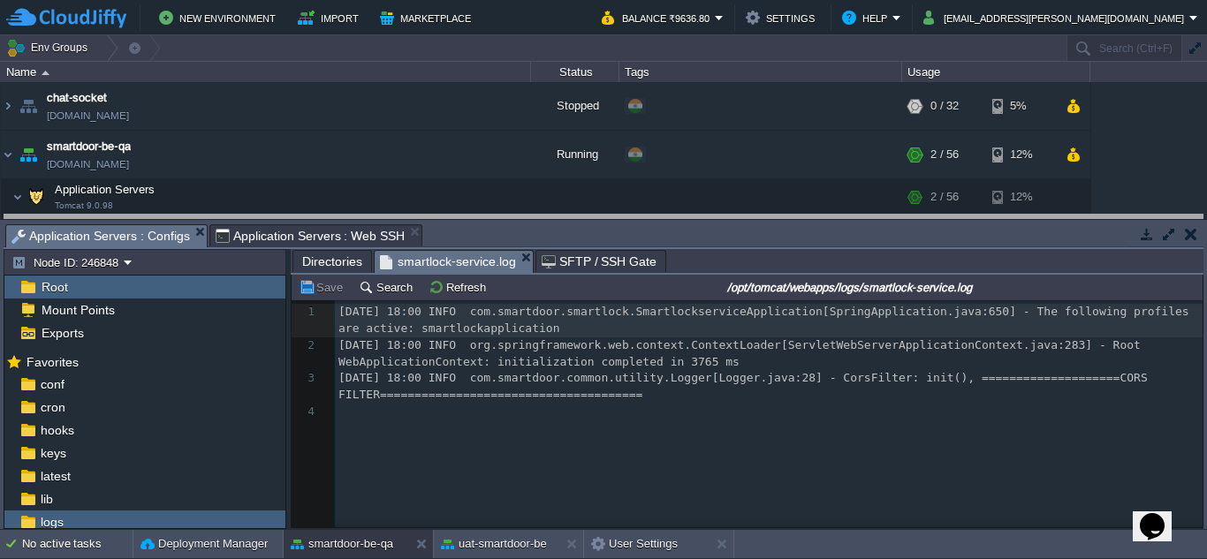
drag, startPoint x: 633, startPoint y: 239, endPoint x: 625, endPoint y: 204, distance: 36.2
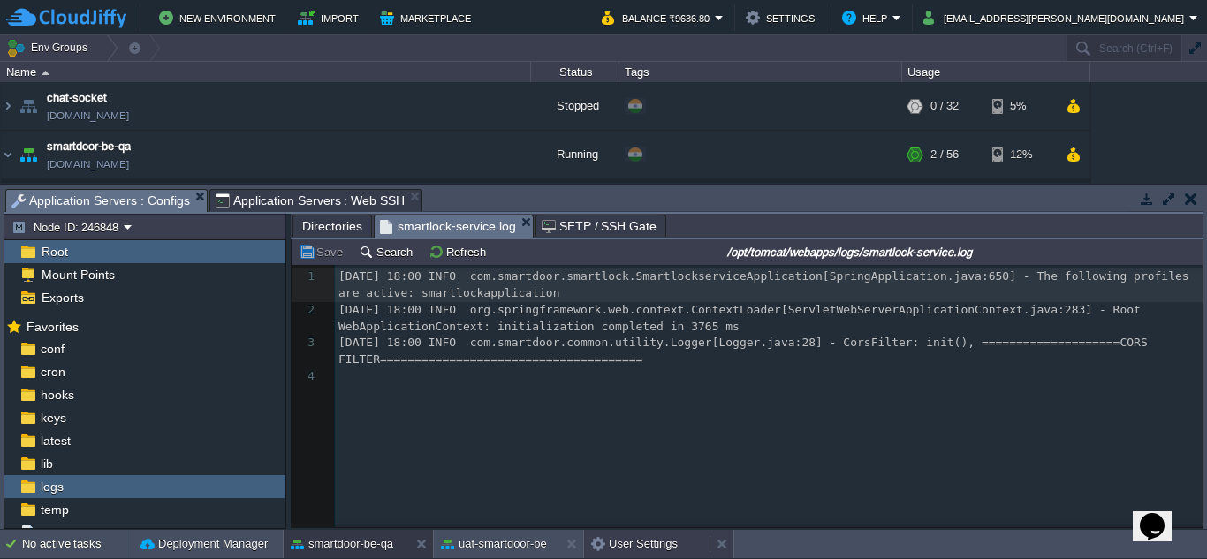
click at [609, 528] on button "User Settings" at bounding box center [634, 544] width 87 height 18
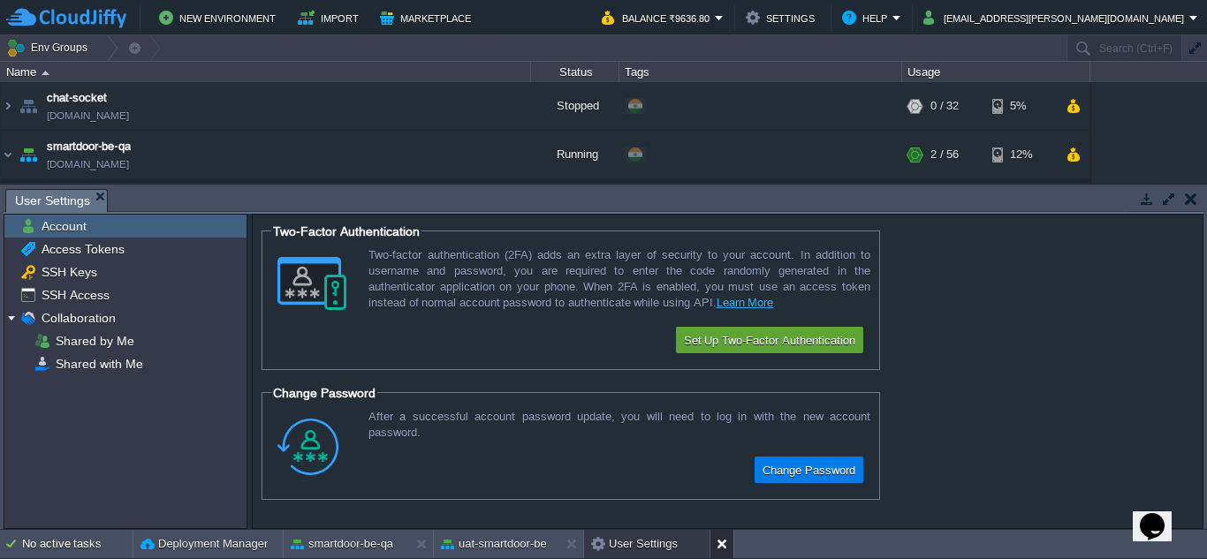
click at [722, 528] on button at bounding box center [725, 544] width 18 height 18
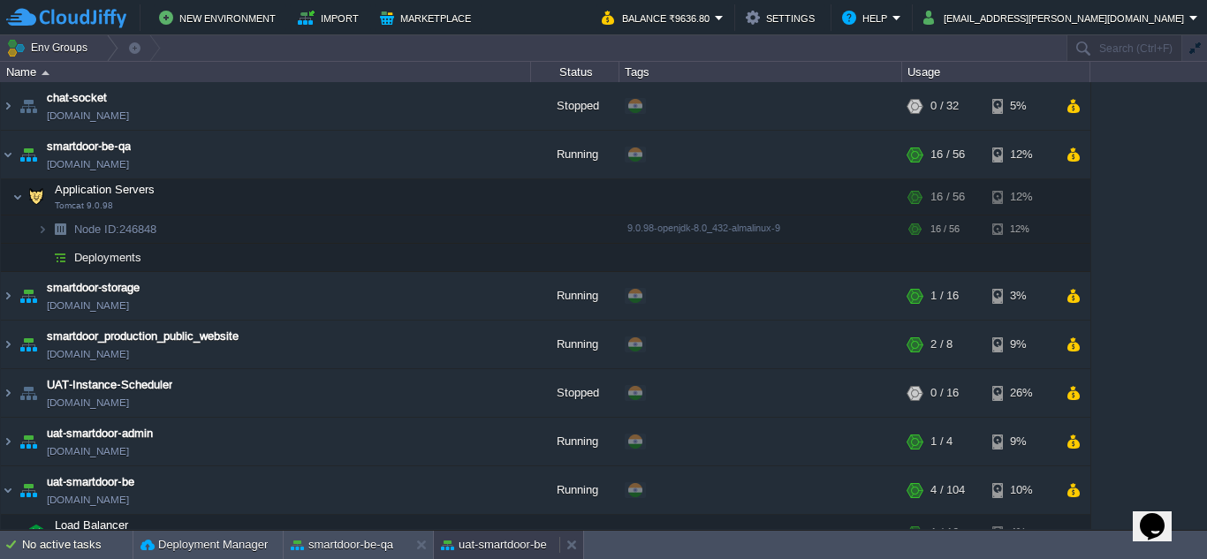
click at [498, 528] on button "uat-smartdoor-be" at bounding box center [494, 545] width 106 height 18
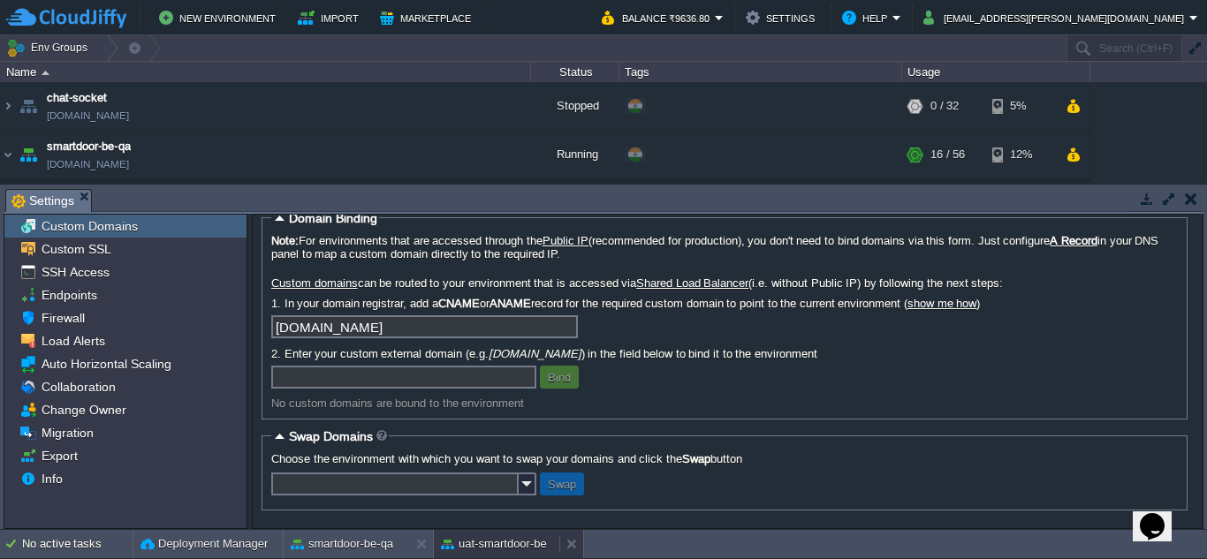
scroll to position [21, 0]
click at [573, 528] on button at bounding box center [575, 544] width 18 height 18
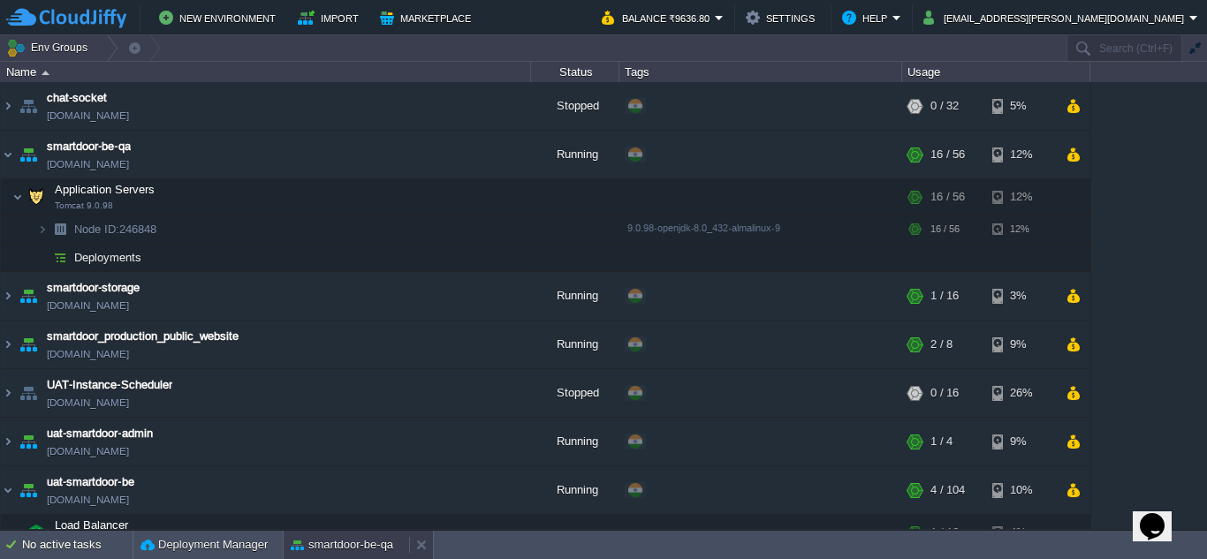
click at [346, 528] on button "smartdoor-be-qa" at bounding box center [342, 545] width 102 height 18
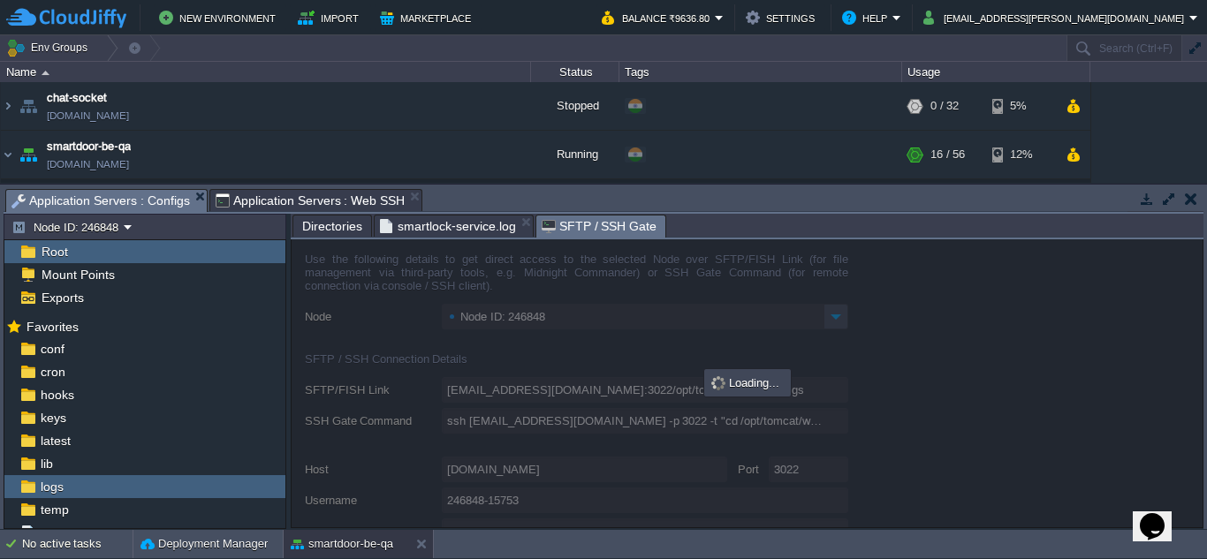
click at [564, 234] on span "SFTP / SSH Gate" at bounding box center [600, 227] width 116 height 22
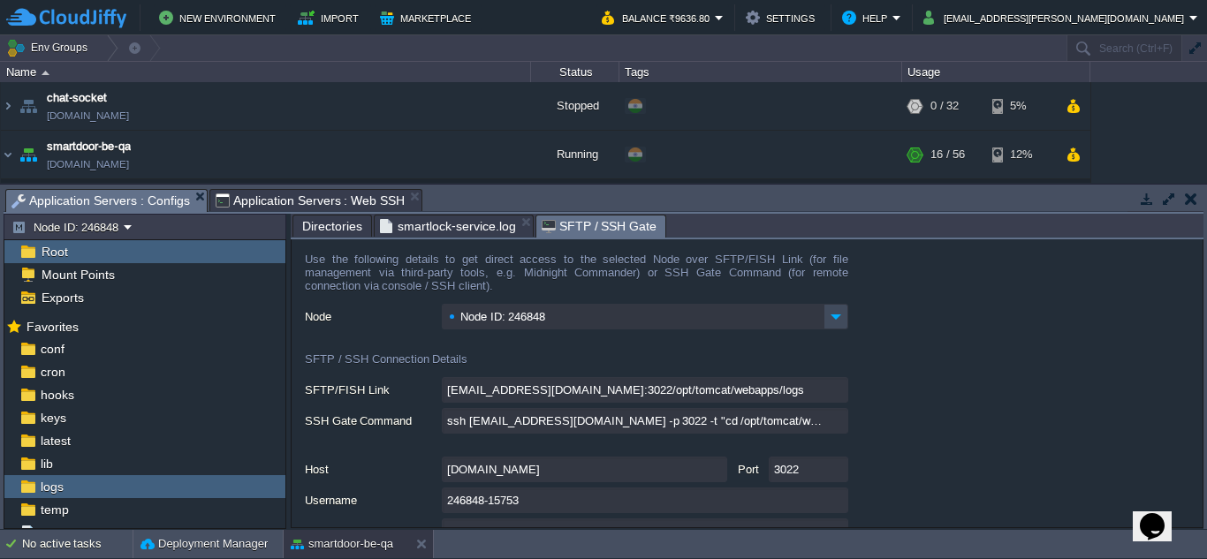
scroll to position [102, 0]
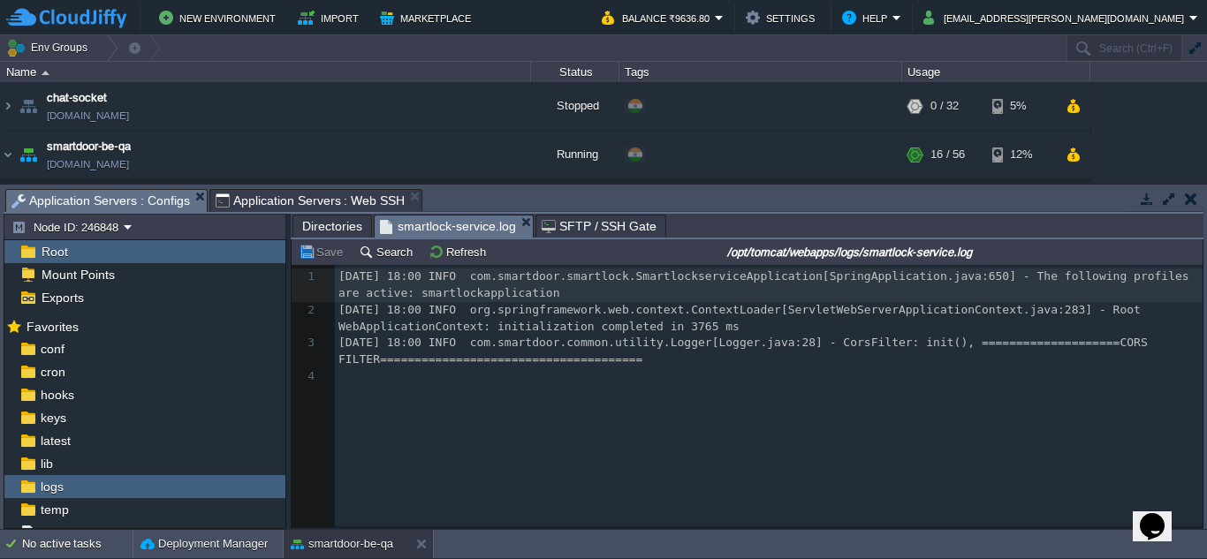
click at [399, 229] on span "smartlock-service.log" at bounding box center [448, 227] width 136 height 22
click at [294, 186] on div "Tasks Activity Log Archive Git / SVN Application Servers : Configs Application …" at bounding box center [603, 357] width 1207 height 345
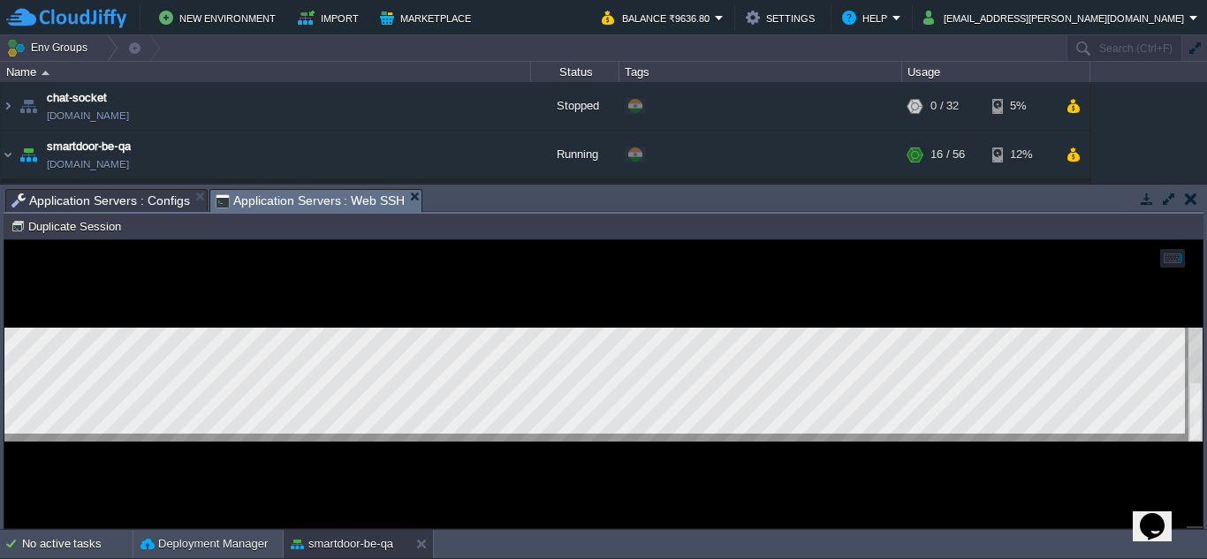
click at [299, 193] on span "Application Servers : Web SSH" at bounding box center [311, 201] width 190 height 22
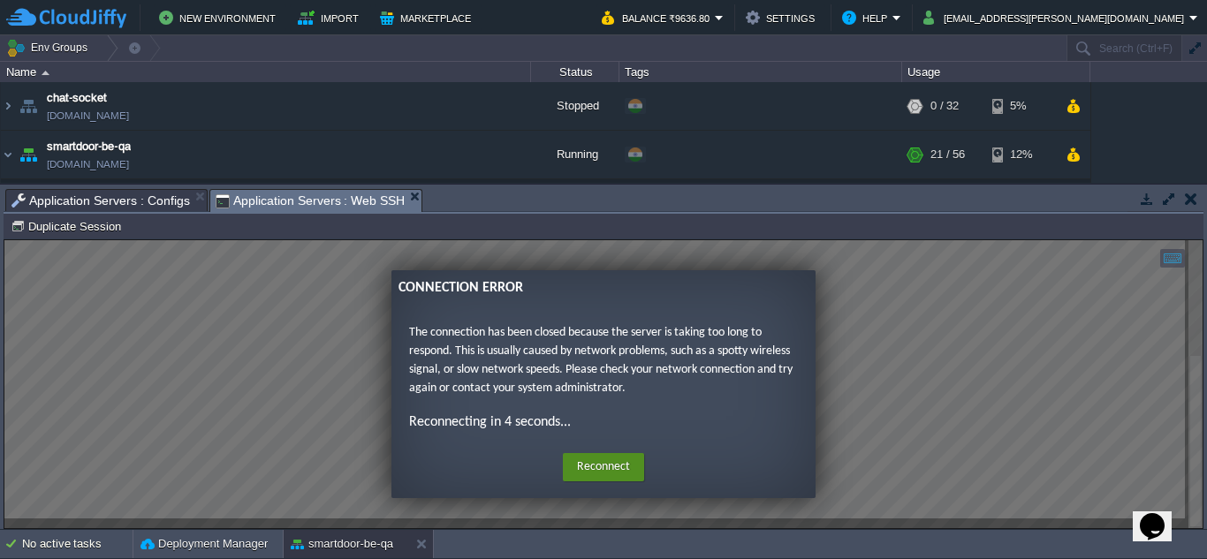
click at [604, 468] on button "Reconnect" at bounding box center [603, 467] width 81 height 28
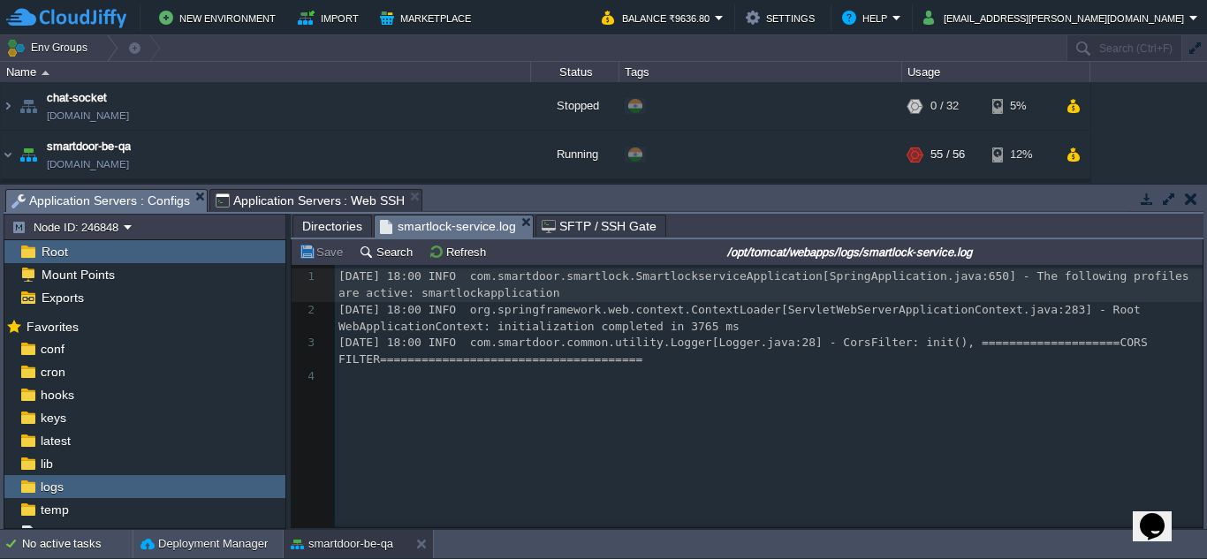
click at [153, 191] on span "Application Servers : Configs" at bounding box center [100, 201] width 178 height 22
click at [460, 255] on button "Refresh" at bounding box center [459, 252] width 63 height 16
click at [446, 246] on button "Refresh" at bounding box center [459, 252] width 63 height 16
click at [220, 489] on div "logs" at bounding box center [144, 486] width 281 height 23
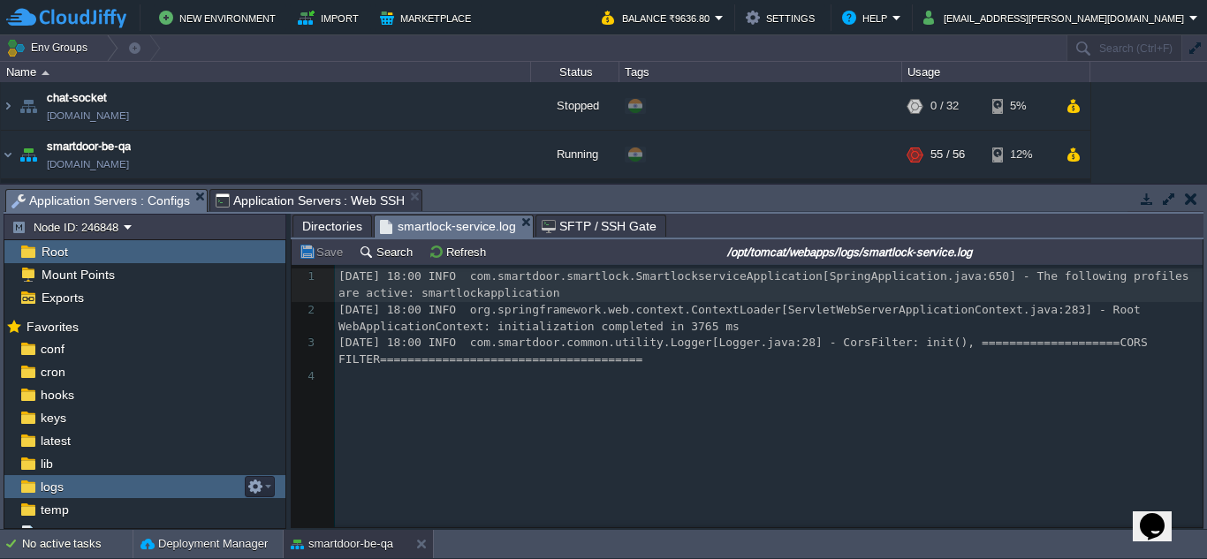
click at [220, 489] on div "logs" at bounding box center [144, 486] width 281 height 23
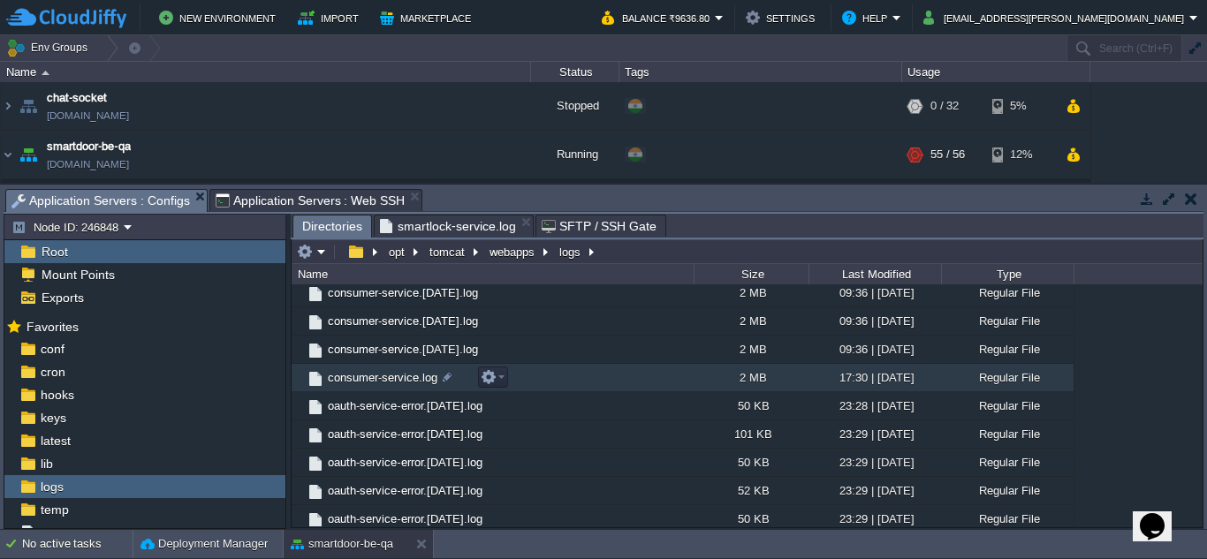
scroll to position [769, 0]
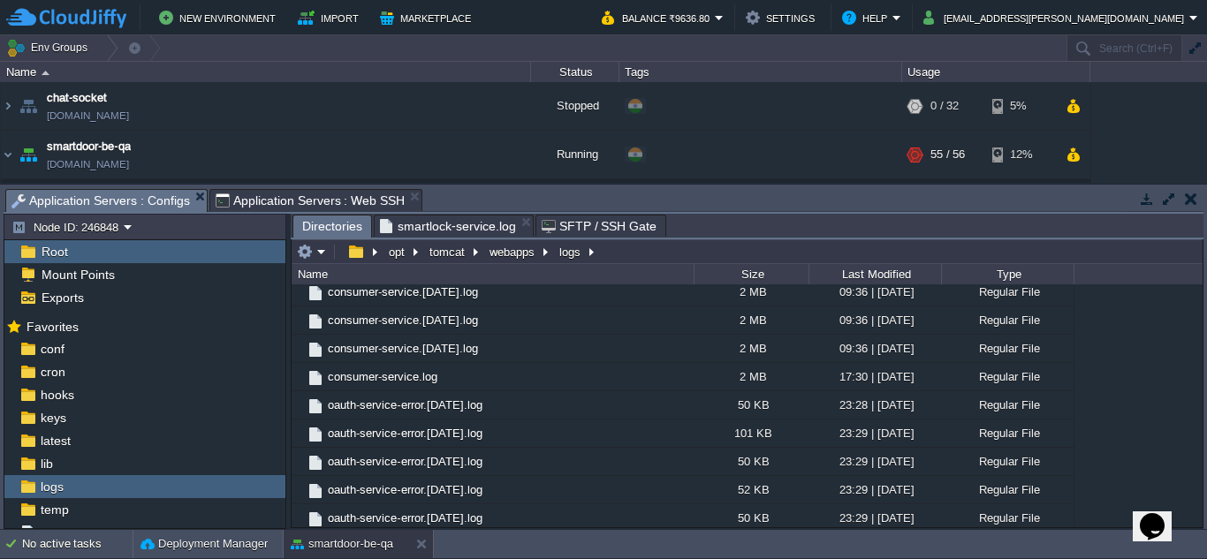
click at [889, 270] on div "Last Modified" at bounding box center [875, 274] width 131 height 20
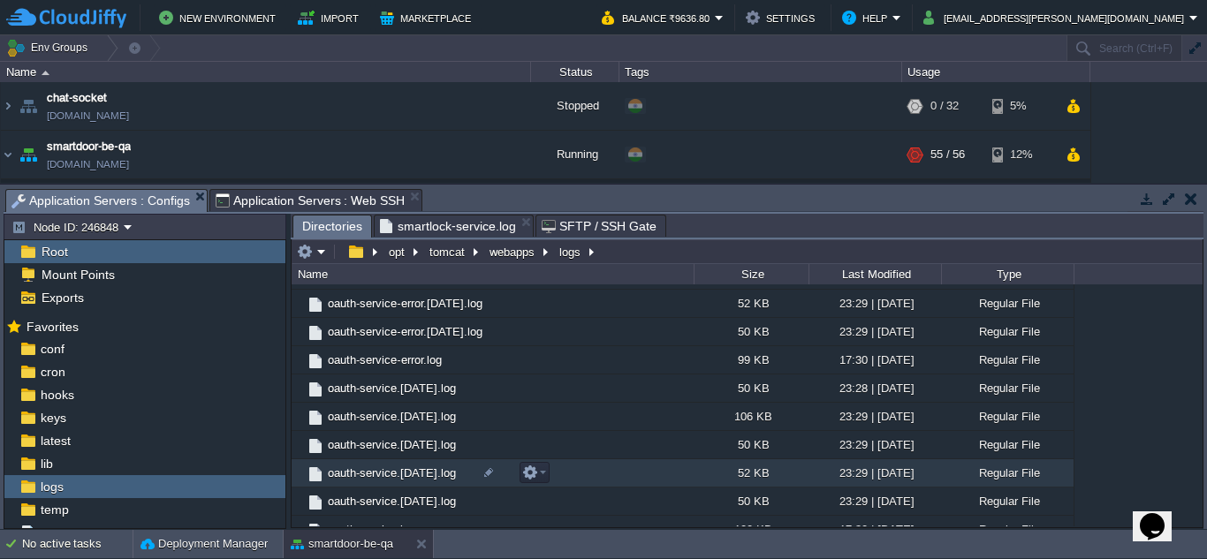
scroll to position [1313, 0]
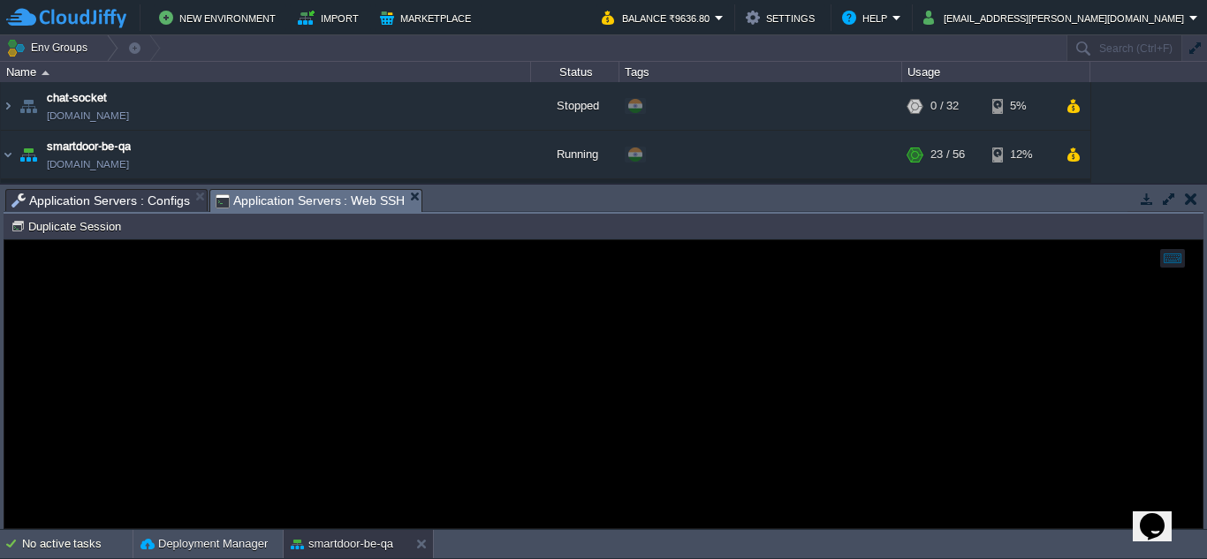
click at [345, 206] on span "Application Servers : Web SSH" at bounding box center [311, 201] width 190 height 22
click at [72, 225] on button "Duplicate Session" at bounding box center [69, 226] width 116 height 16
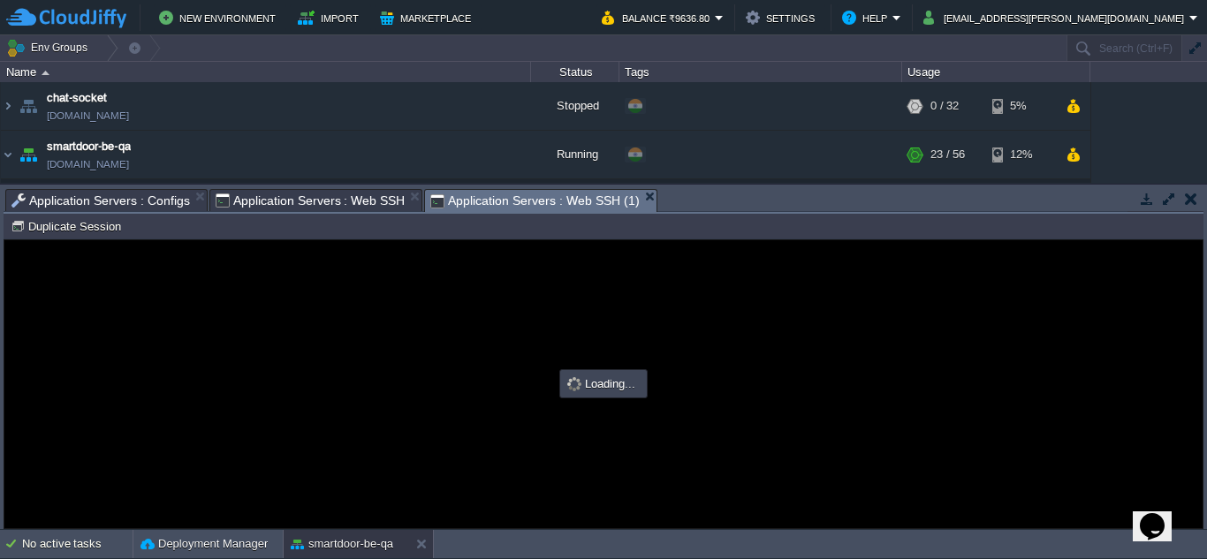
scroll to position [0, 0]
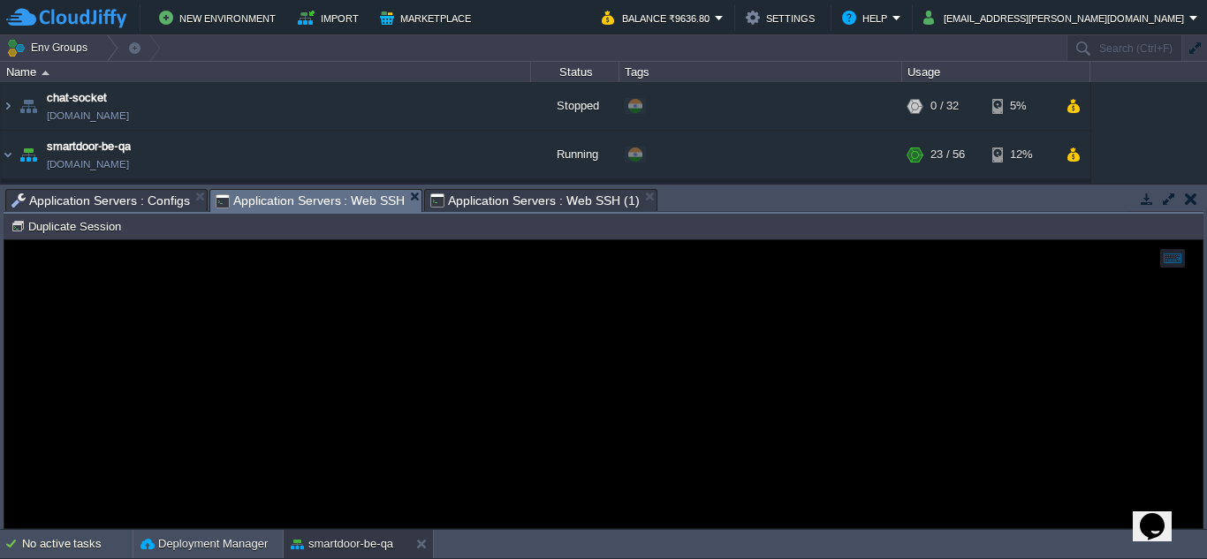
click at [326, 207] on span "Application Servers : Web SSH" at bounding box center [311, 201] width 190 height 22
type input "#000000"
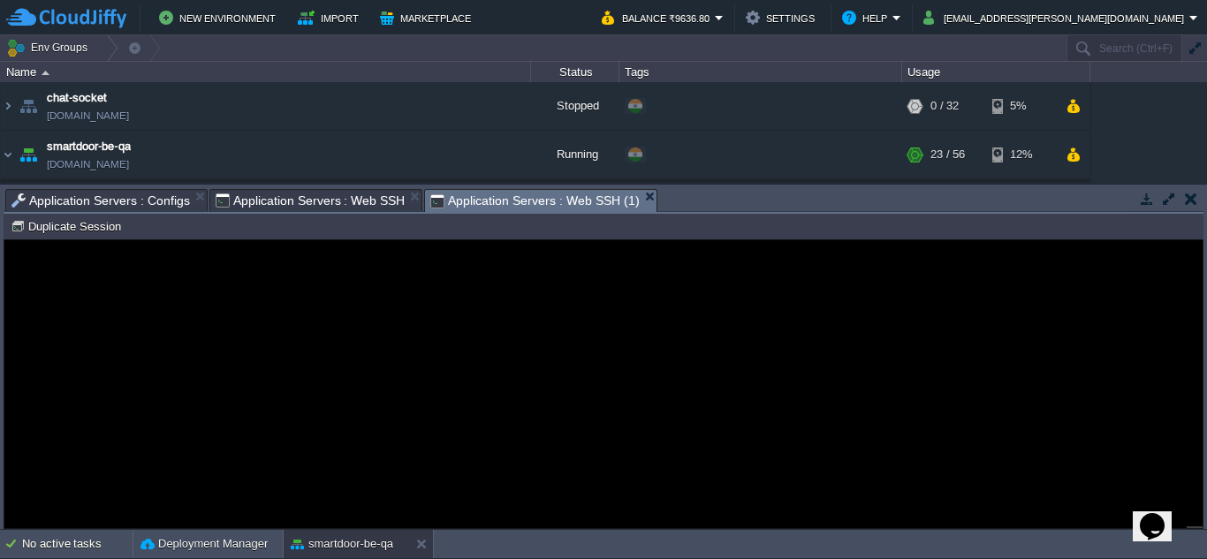
click at [485, 198] on span "Application Servers : Web SSH (1)" at bounding box center [534, 201] width 208 height 22
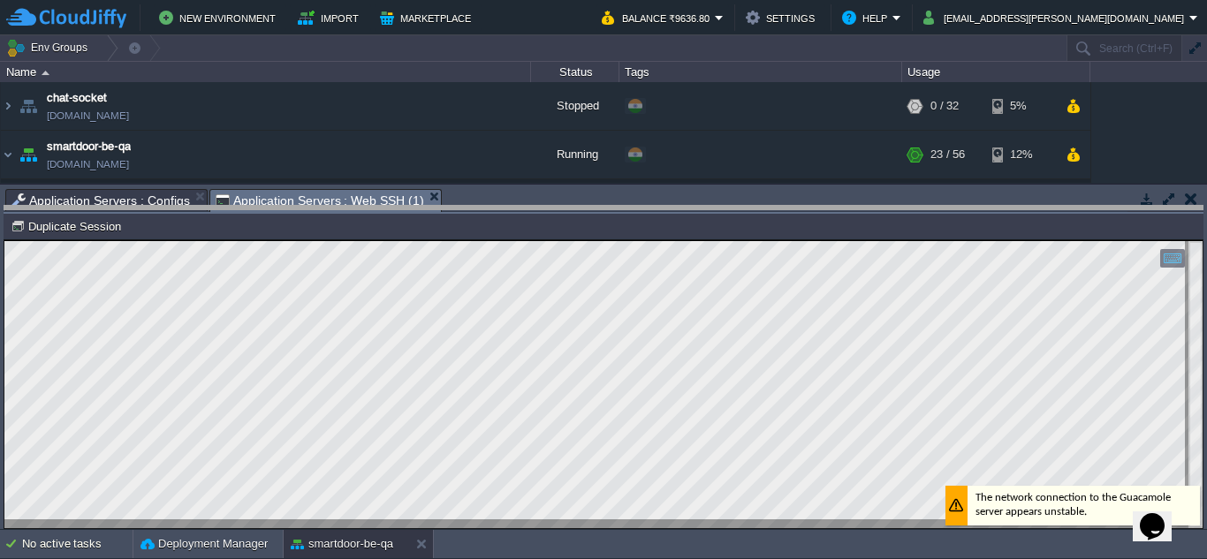
drag, startPoint x: 611, startPoint y: 198, endPoint x: 624, endPoint y: 326, distance: 128.7
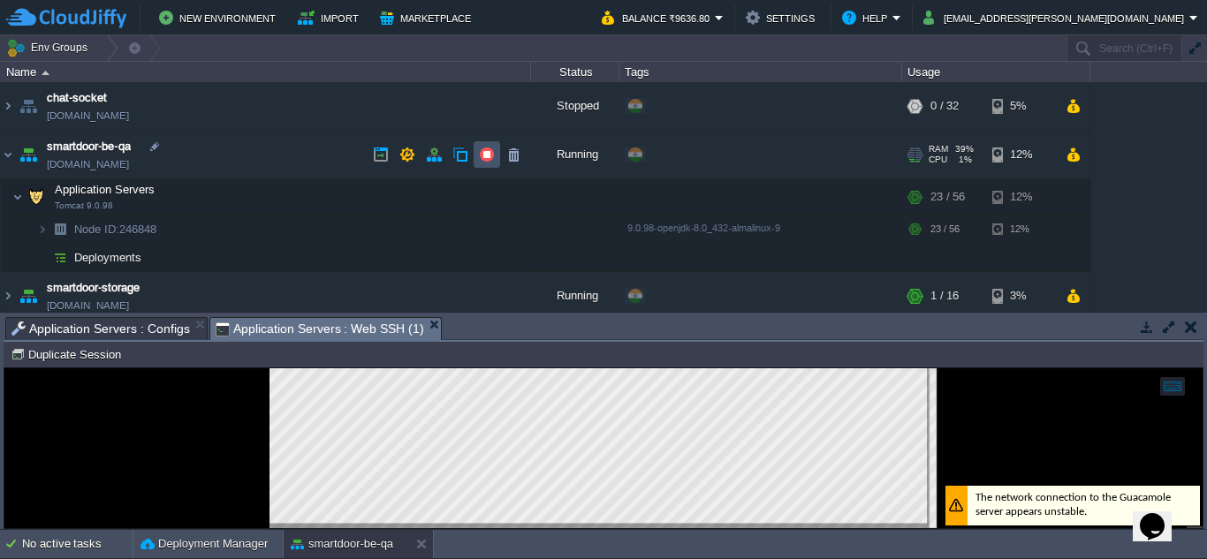
click at [492, 150] on button "button" at bounding box center [487, 155] width 16 height 16
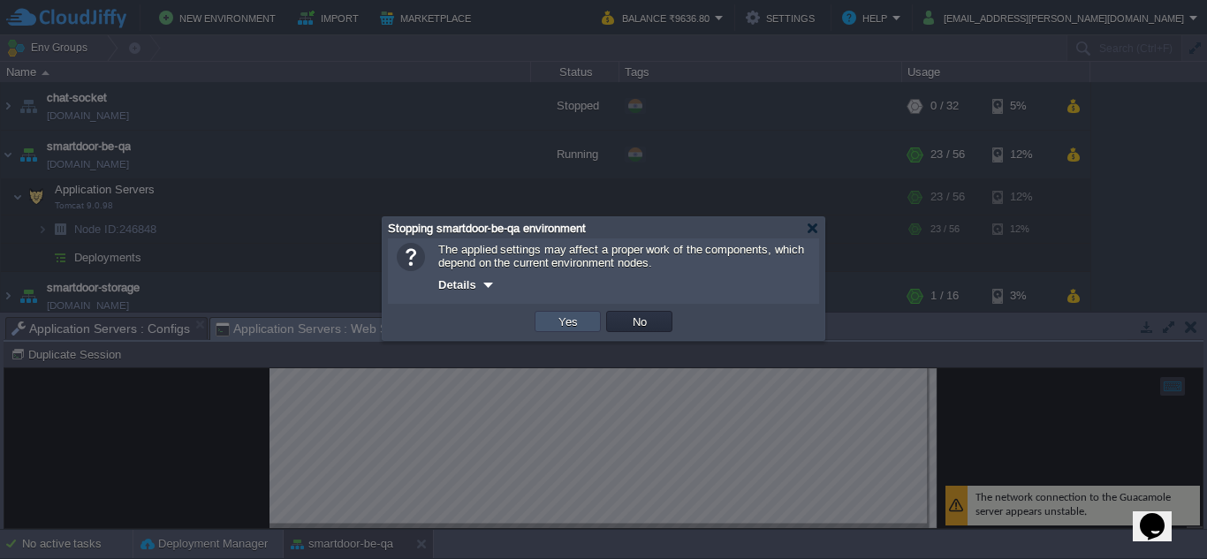
click at [562, 320] on button "Yes" at bounding box center [568, 322] width 30 height 16
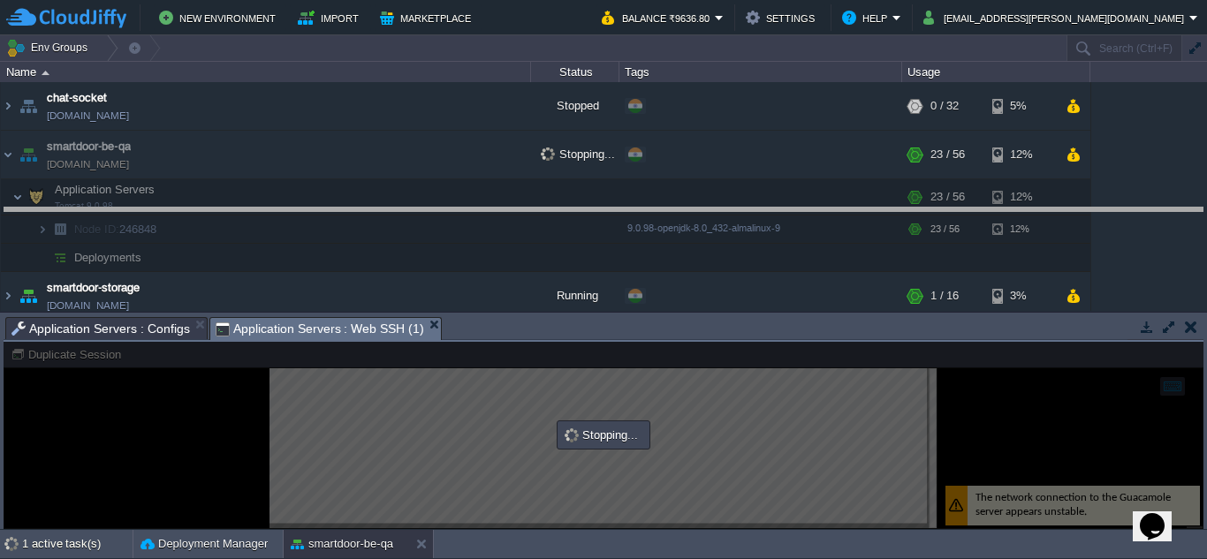
drag, startPoint x: 581, startPoint y: 321, endPoint x: 618, endPoint y: 211, distance: 115.7
click at [618, 211] on body "New Environment Import Marketplace Bonus ₹0.00 Upgrade Account Balance ₹9636.80…" at bounding box center [603, 279] width 1207 height 559
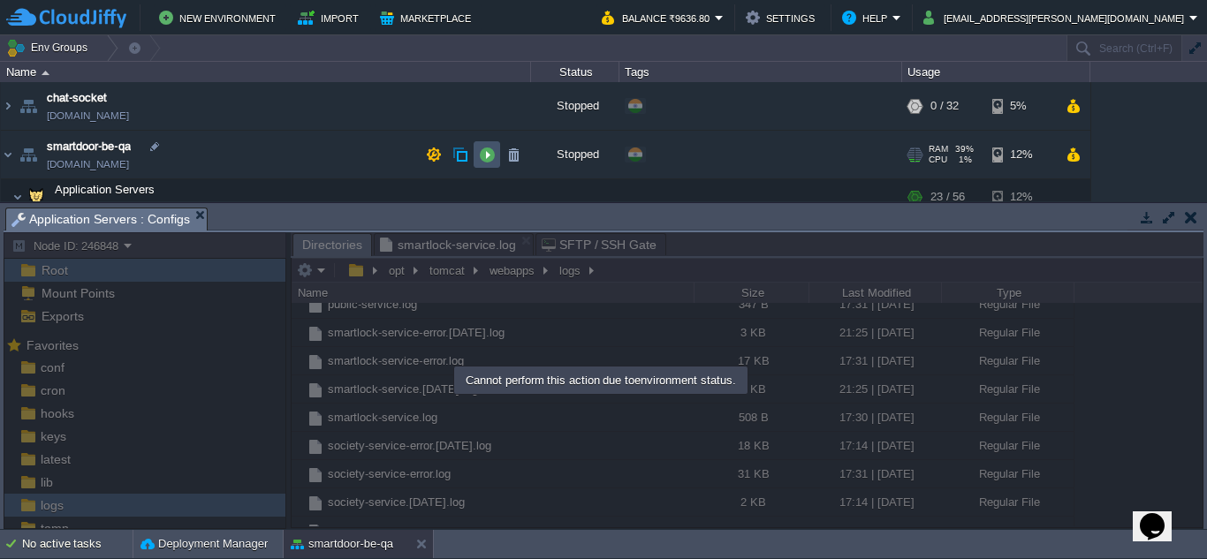
click at [488, 154] on button "button" at bounding box center [487, 155] width 16 height 16
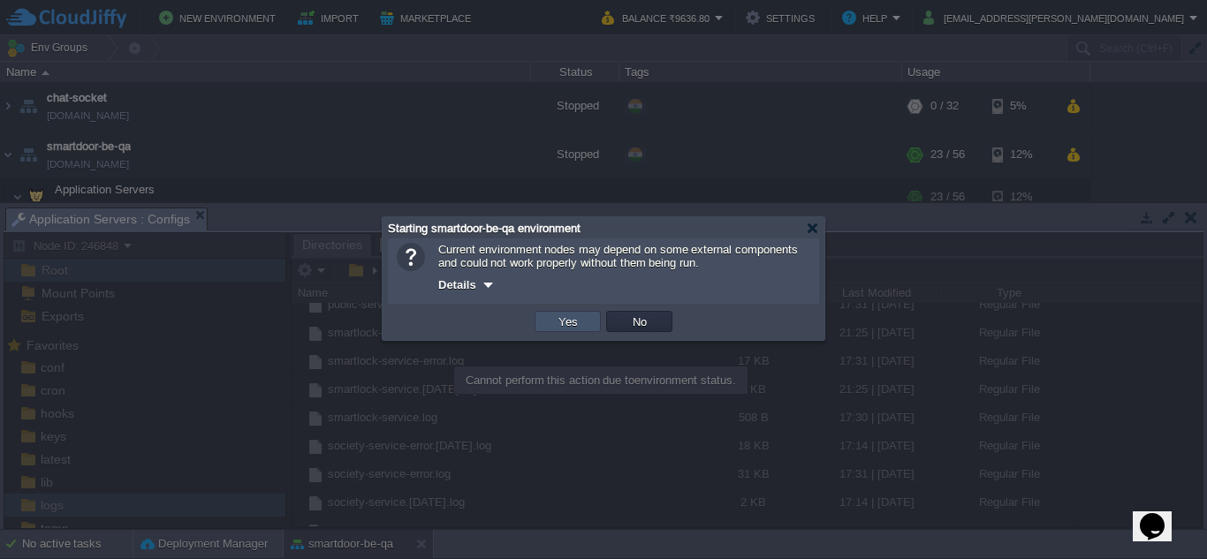
click at [570, 318] on button "Yes" at bounding box center [568, 322] width 30 height 16
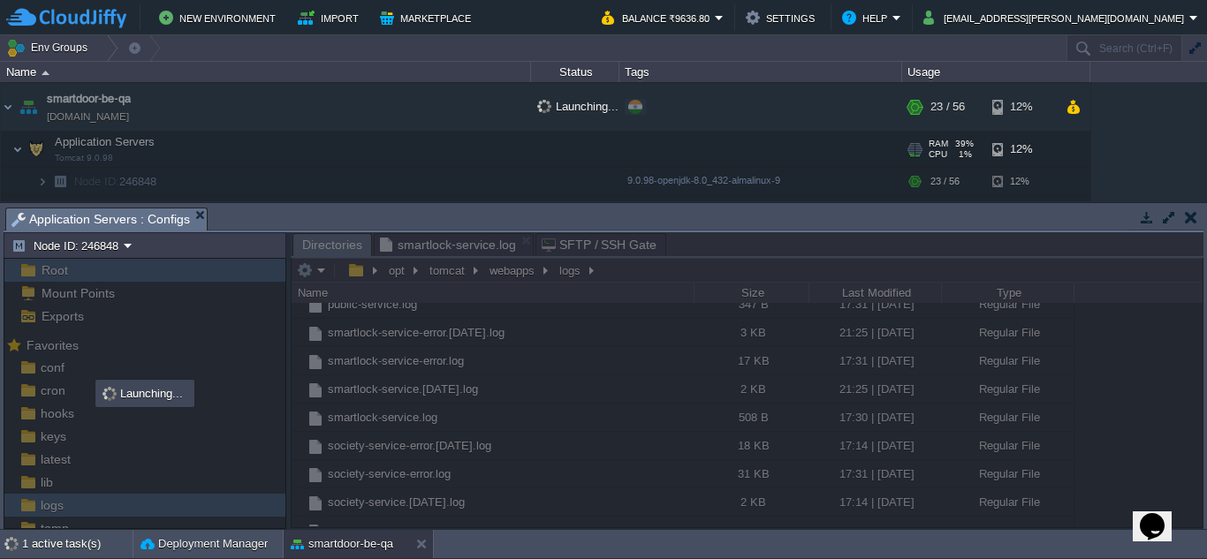
scroll to position [58, 0]
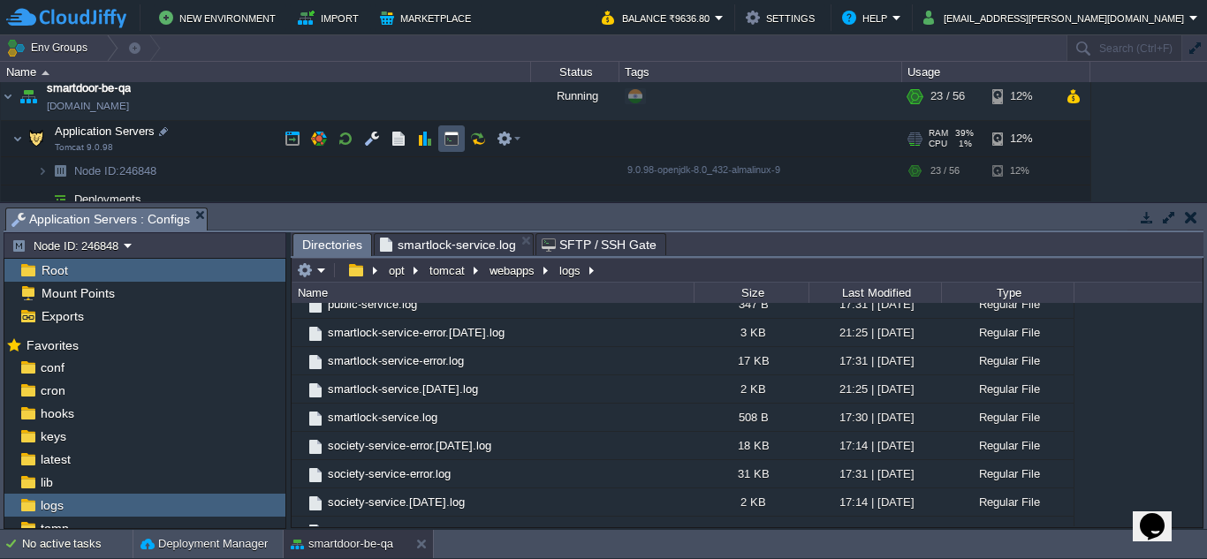
click at [451, 132] on button "button" at bounding box center [451, 139] width 16 height 16
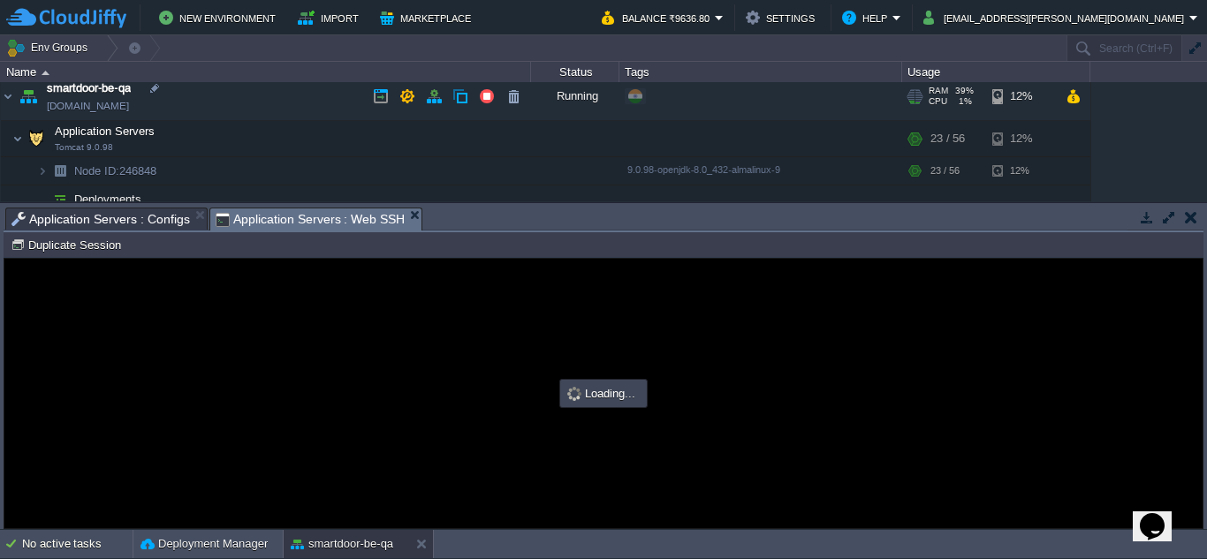
scroll to position [0, 0]
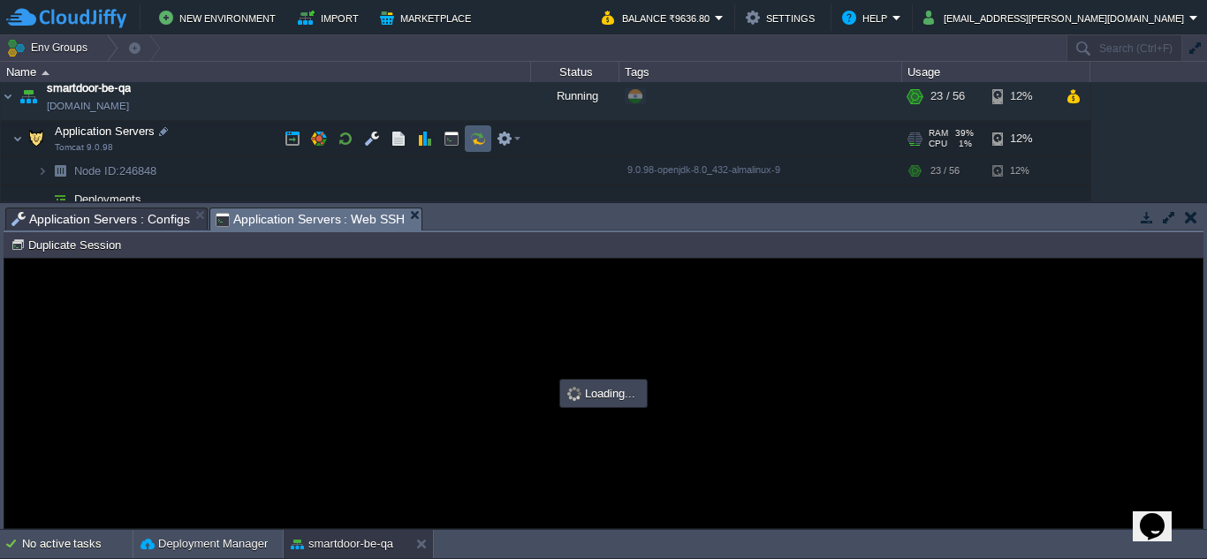
type input "#000000"
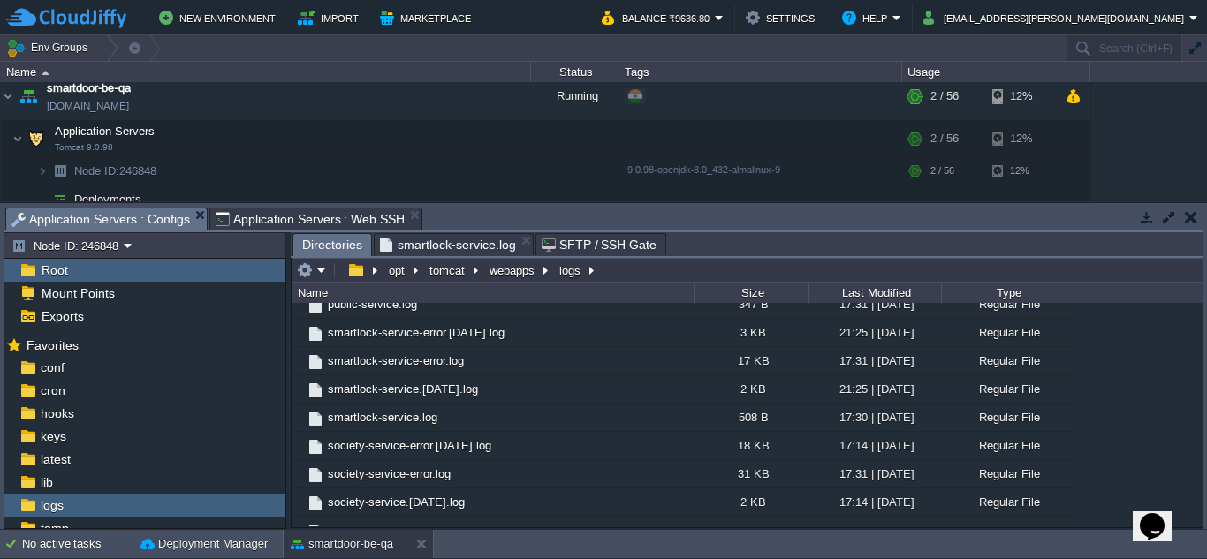
click at [133, 224] on span "Application Servers : Configs" at bounding box center [100, 219] width 178 height 22
click at [516, 267] on button "webapps" at bounding box center [513, 270] width 52 height 16
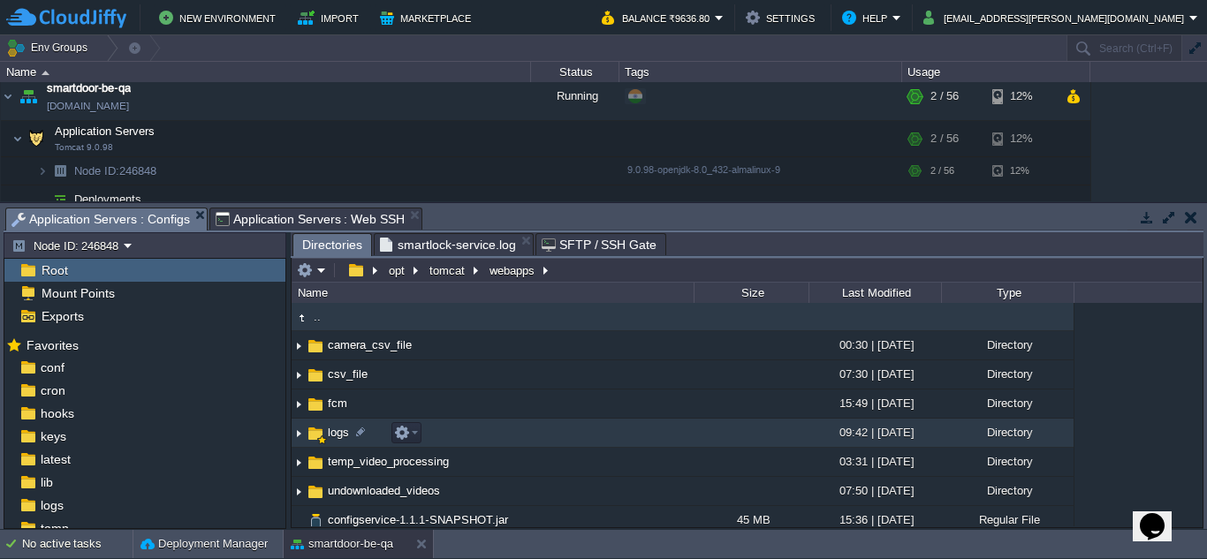
scroll to position [291, 0]
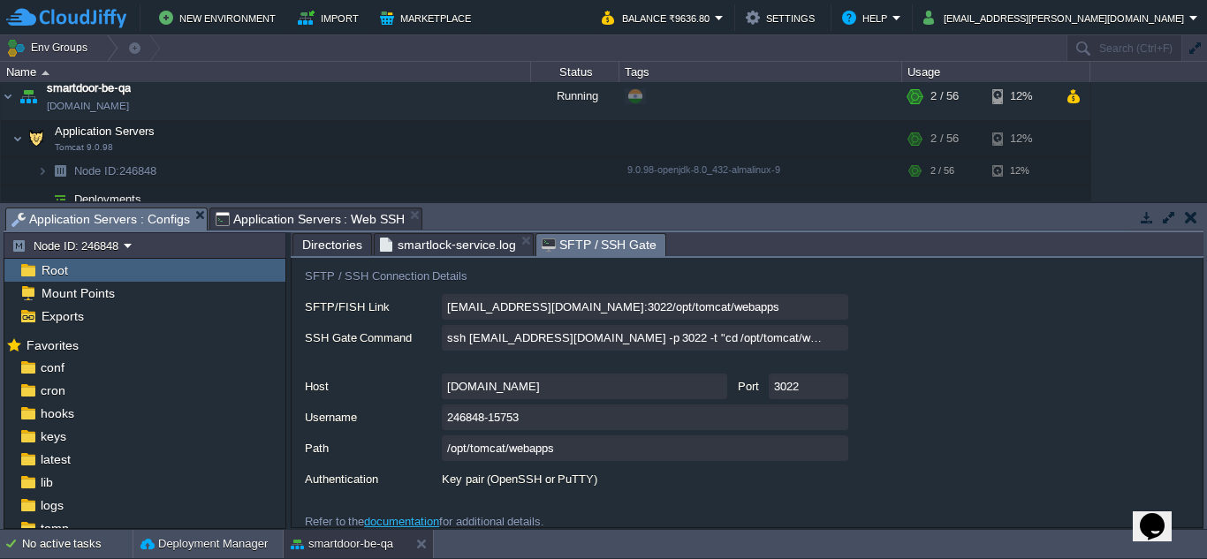
click at [597, 247] on span "SFTP / SSH Gate" at bounding box center [600, 245] width 116 height 22
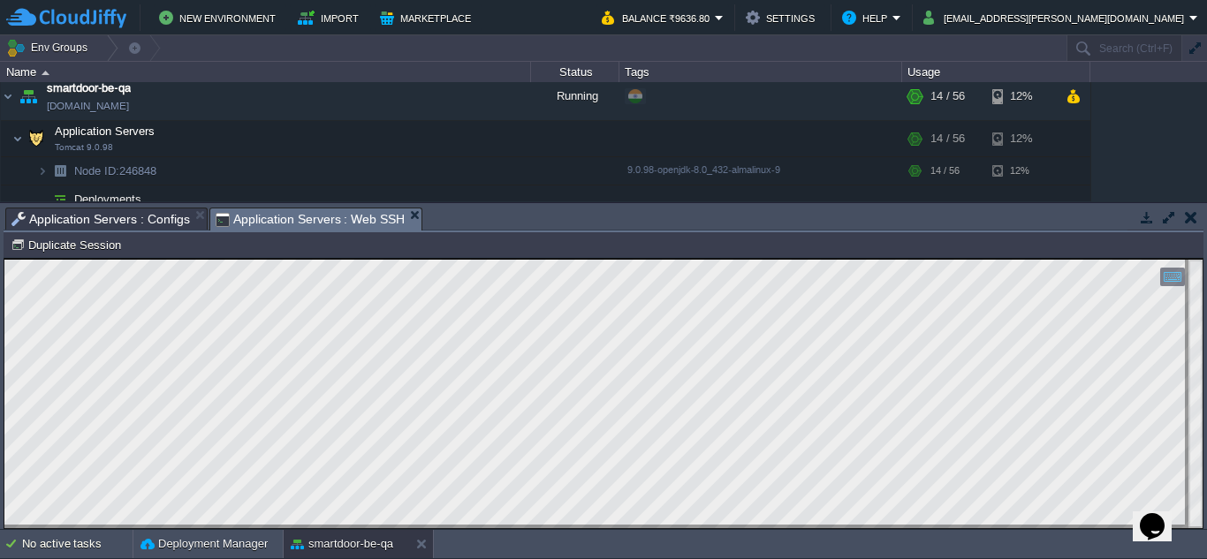
click at [349, 214] on span "Application Servers : Web SSH" at bounding box center [311, 219] width 190 height 22
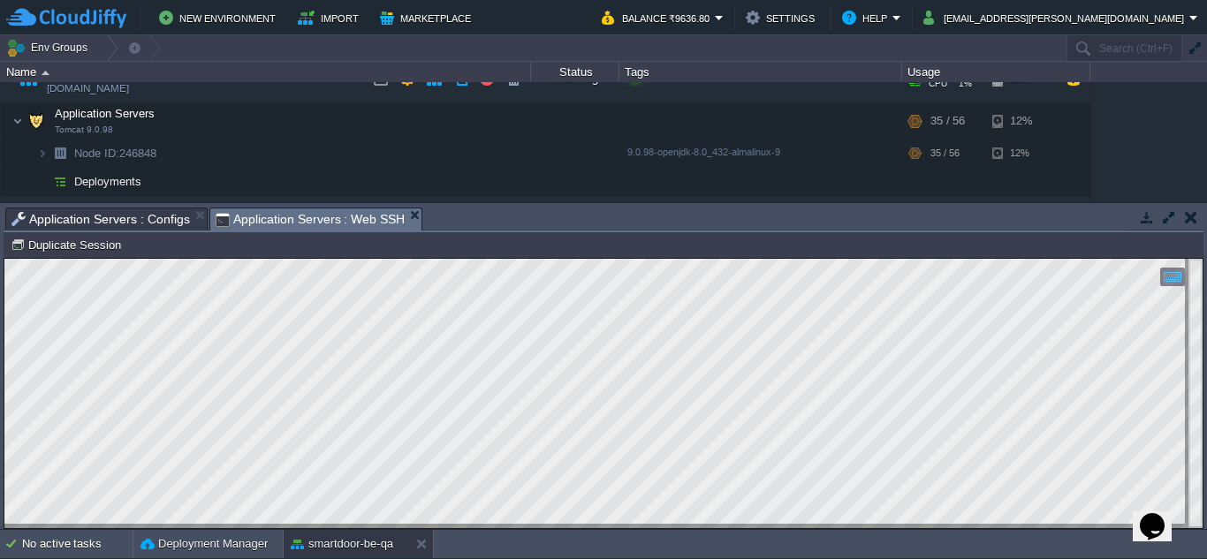
scroll to position [0, 0]
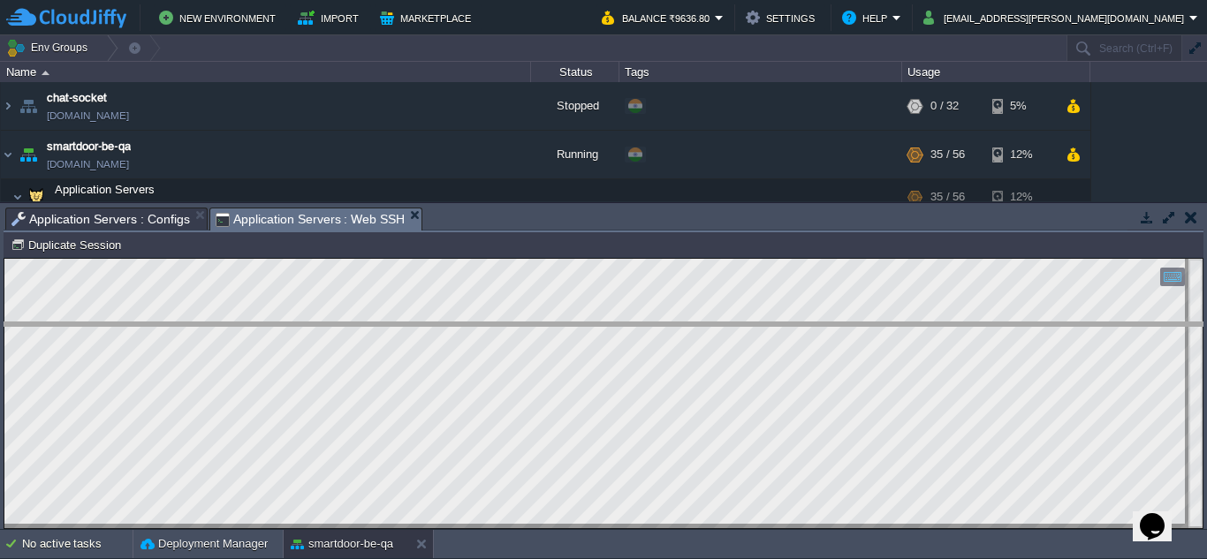
drag, startPoint x: 447, startPoint y: 211, endPoint x: 469, endPoint y: 324, distance: 115.2
click at [469, 324] on body "New Environment Import Marketplace Bonus ₹0.00 Upgrade Account Balance ₹9636.80…" at bounding box center [603, 279] width 1207 height 559
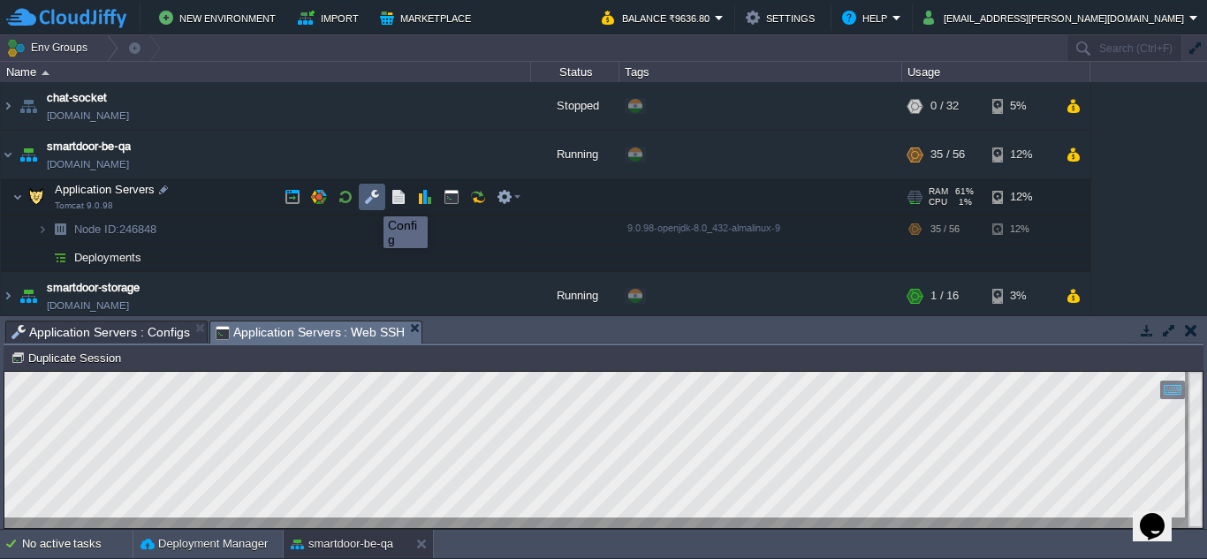
click at [370, 201] on button "button" at bounding box center [372, 197] width 16 height 16
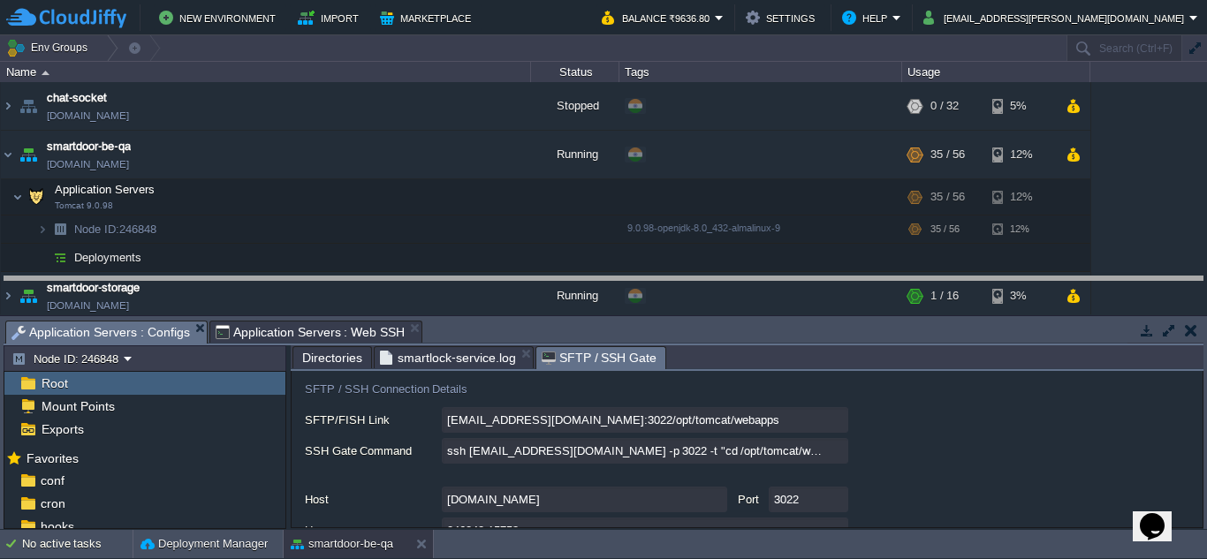
drag, startPoint x: 455, startPoint y: 326, endPoint x: 461, endPoint y: 158, distance: 168.0
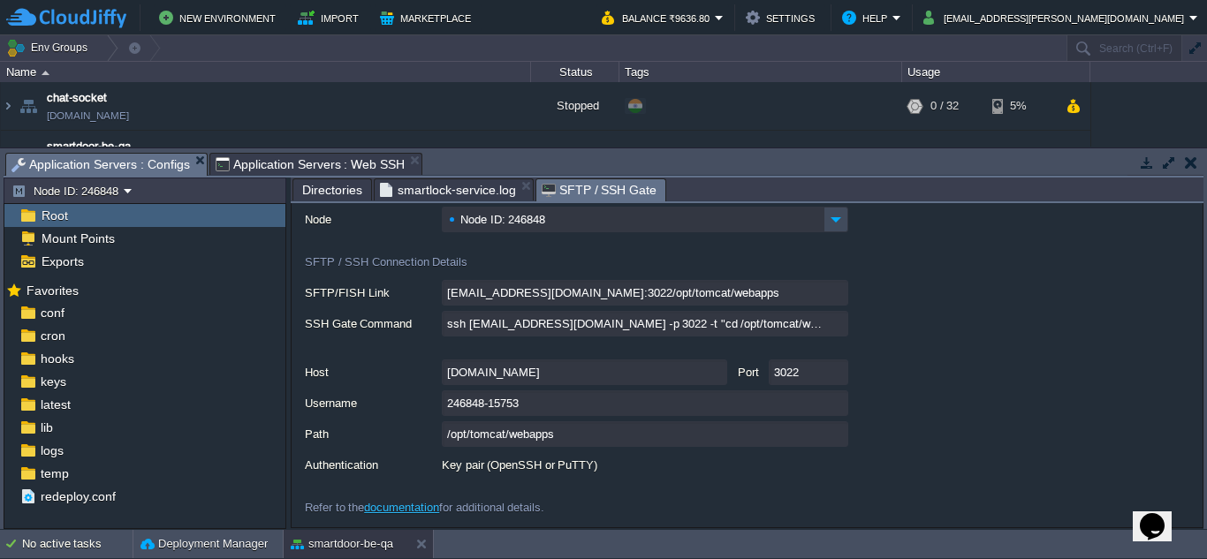
scroll to position [65, 0]
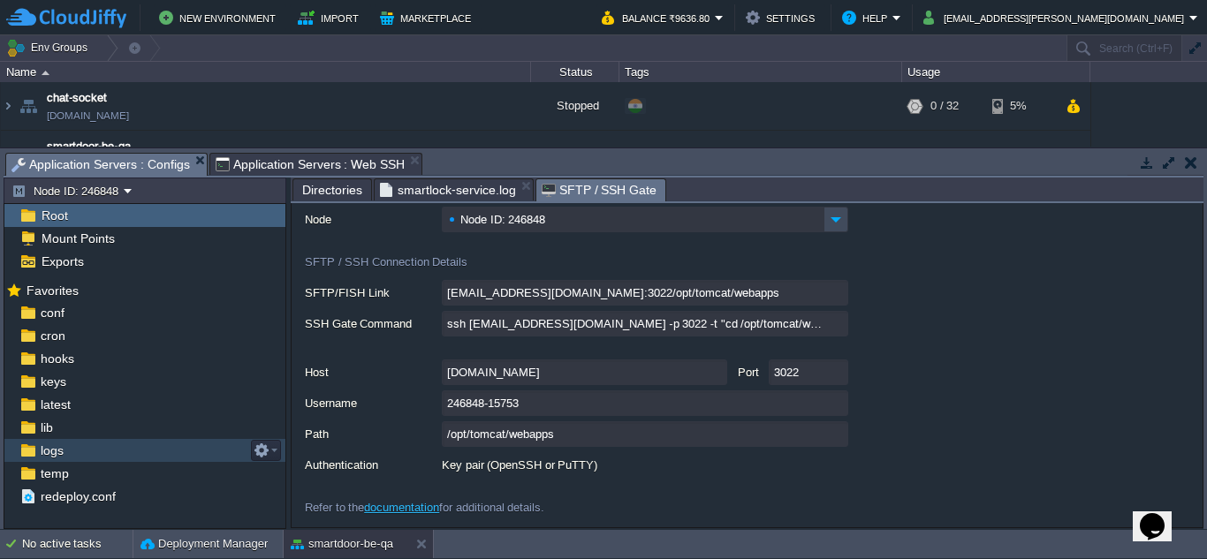
click at [126, 451] on div "logs" at bounding box center [144, 450] width 281 height 23
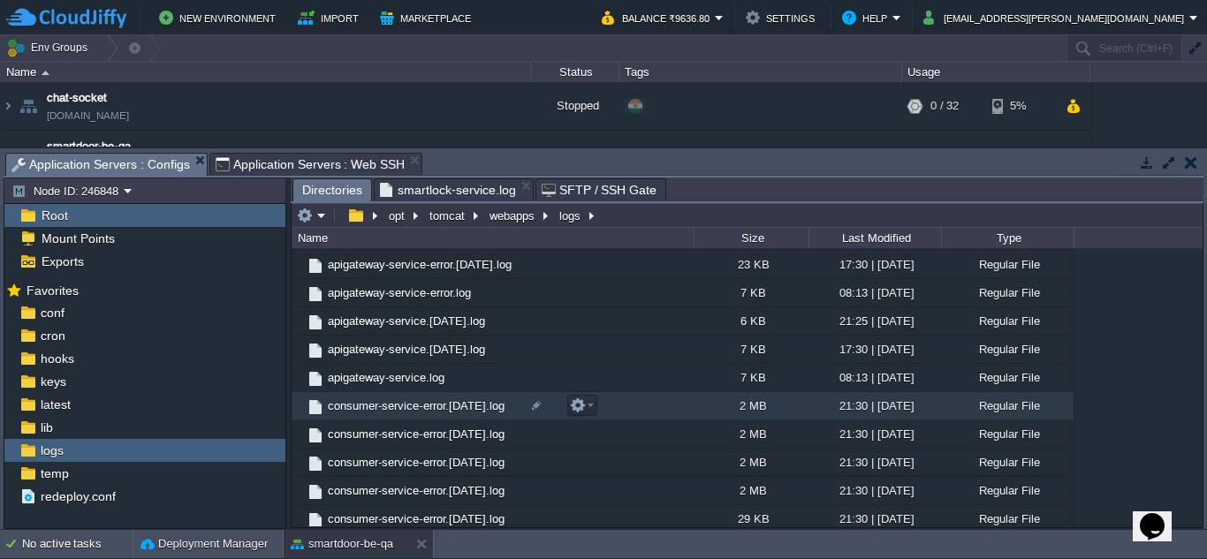
scroll to position [168, 0]
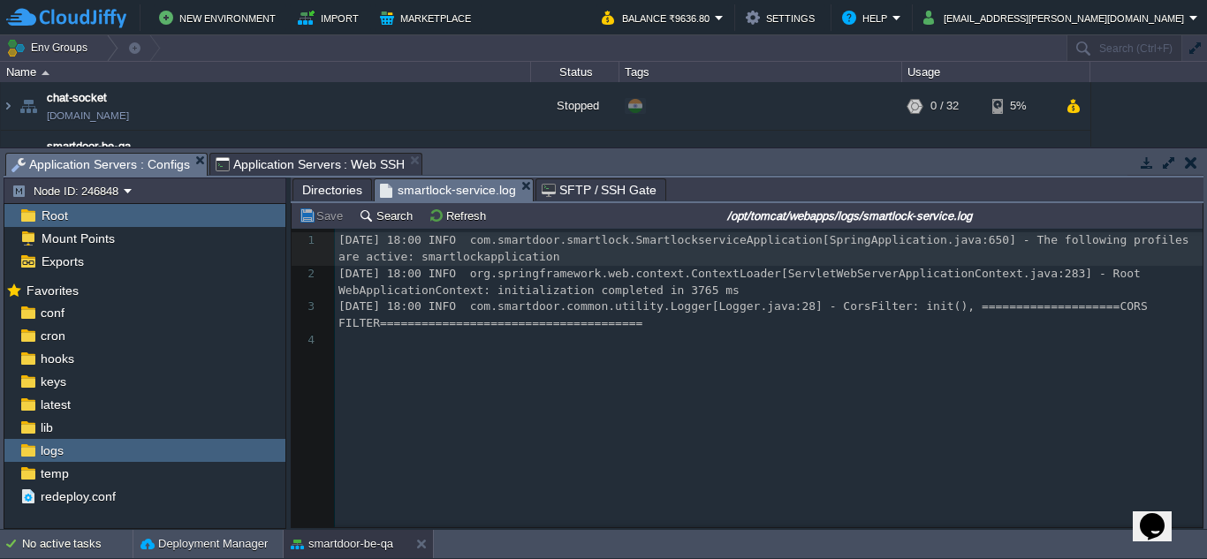
click at [450, 193] on span "smartlock-service.log" at bounding box center [448, 190] width 136 height 22
click at [447, 209] on button "Refresh" at bounding box center [459, 216] width 63 height 16
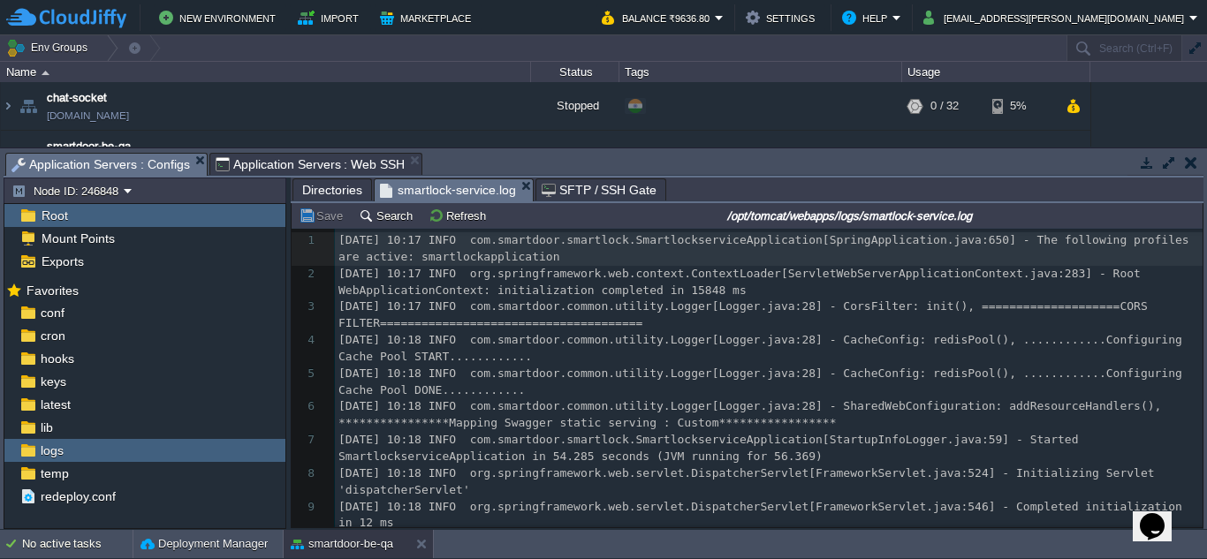
scroll to position [275, 0]
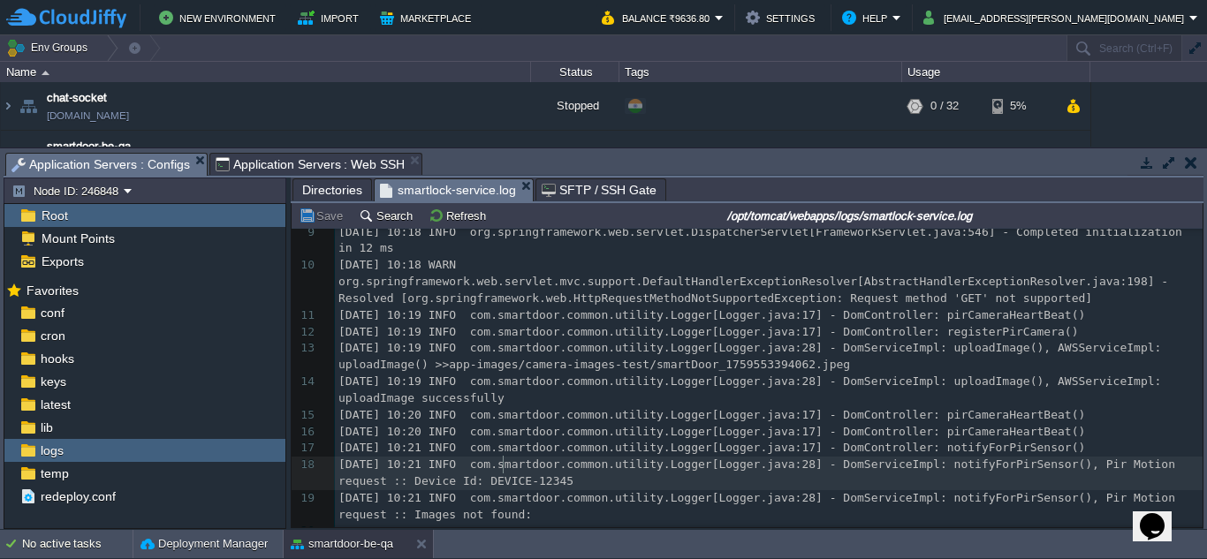
click at [587, 474] on pre "[DATE] 10:21 INFO com.smartdoor.common.utility.Logger[Logger.java:28] - DomServ…" at bounding box center [769, 474] width 868 height 34
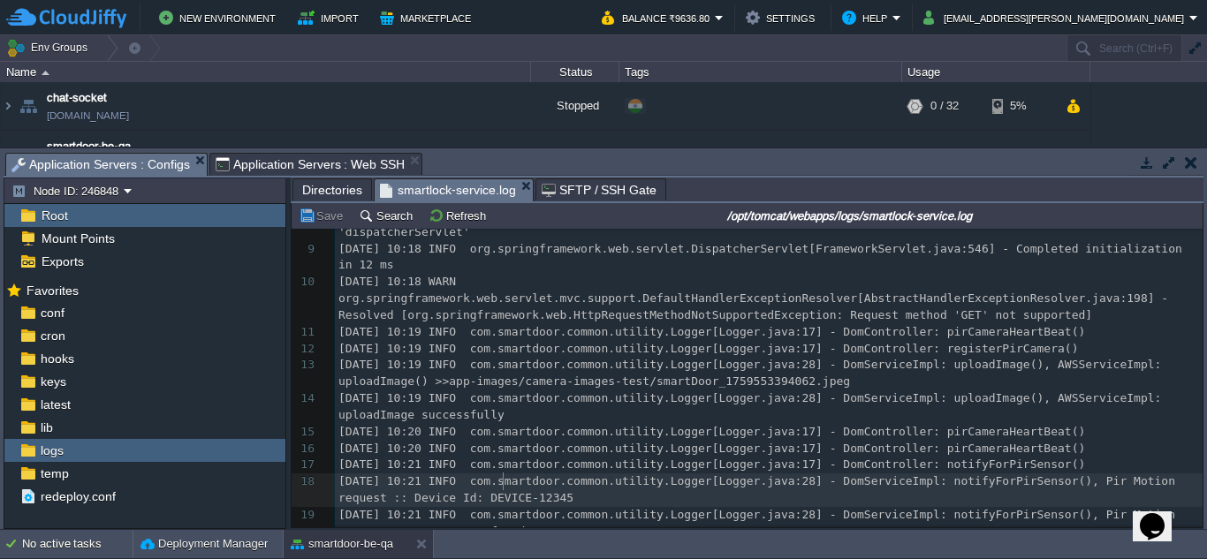
scroll to position [255, 0]
click at [457, 226] on td "Refresh" at bounding box center [460, 215] width 68 height 21
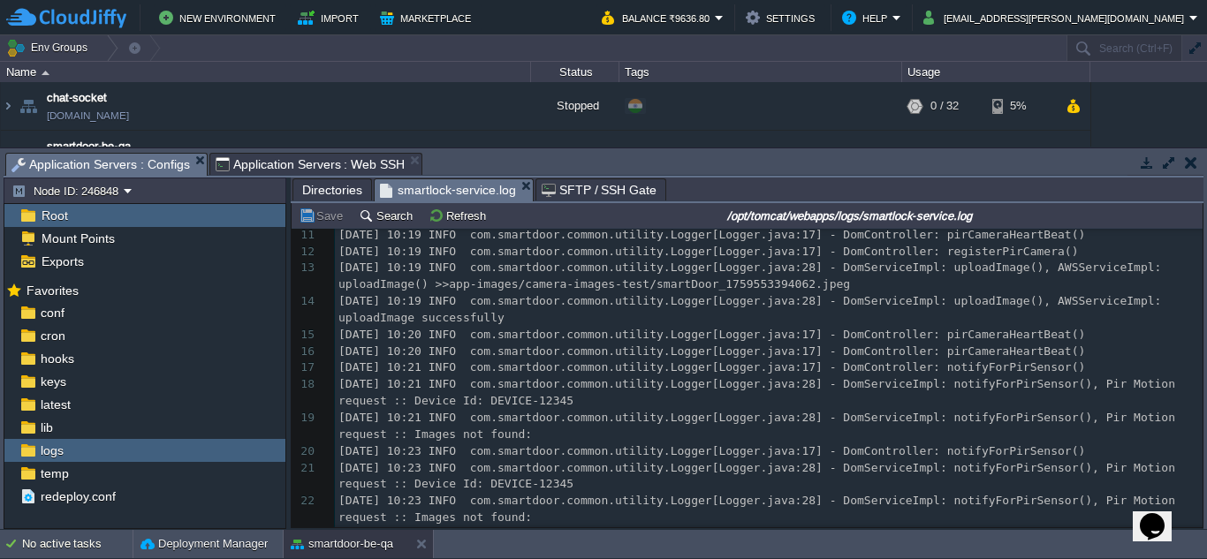
scroll to position [356, 0]
click at [539, 499] on pre "[DATE] 10:23 INFO com.smartdoor.common.utility.Logger[Logger.java:28] - DomServ…" at bounding box center [769, 508] width 868 height 34
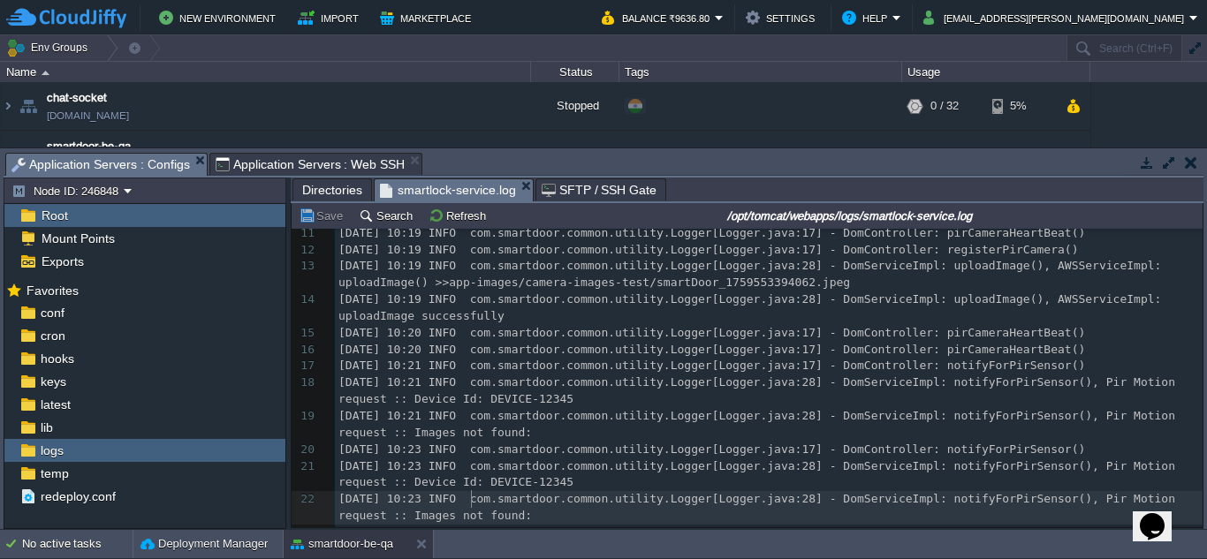
scroll to position [358, 0]
click at [458, 222] on button "Refresh" at bounding box center [459, 216] width 63 height 16
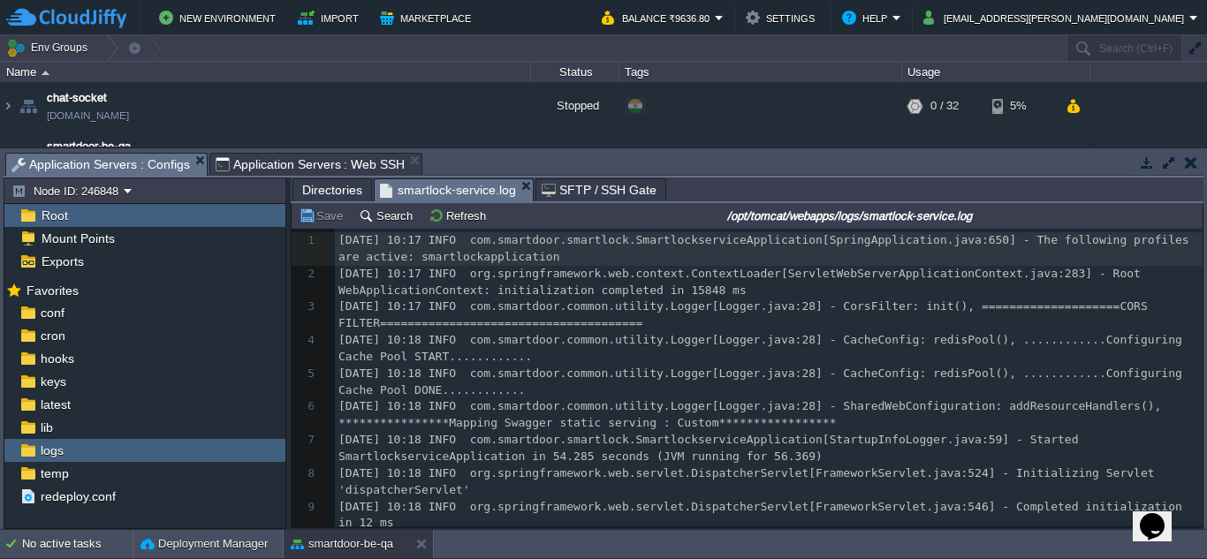
scroll to position [441, 0]
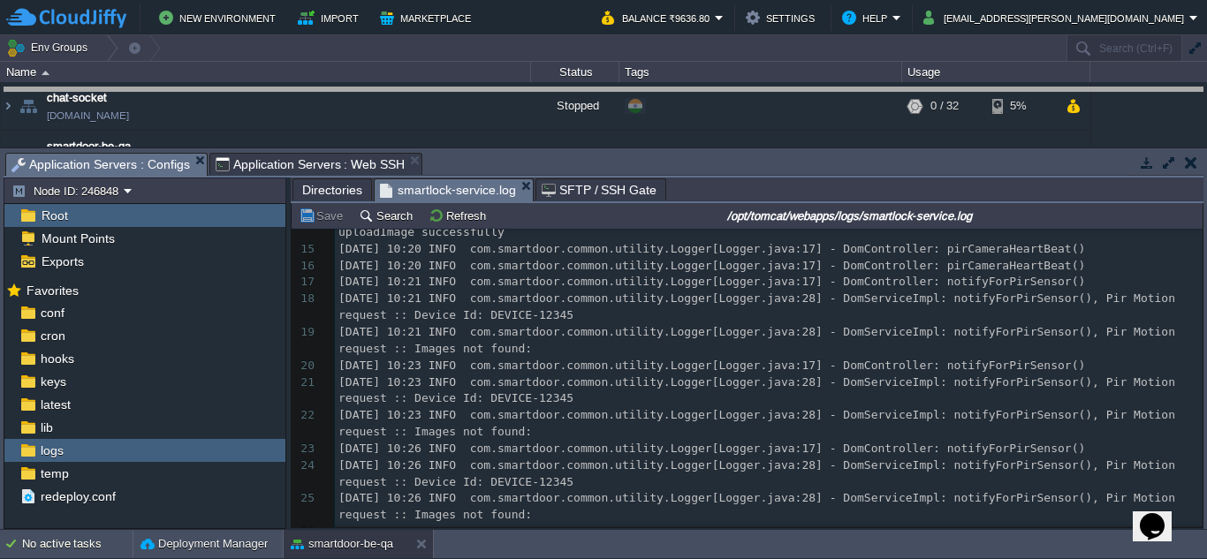
drag, startPoint x: 793, startPoint y: 164, endPoint x: 783, endPoint y: 100, distance: 65.4
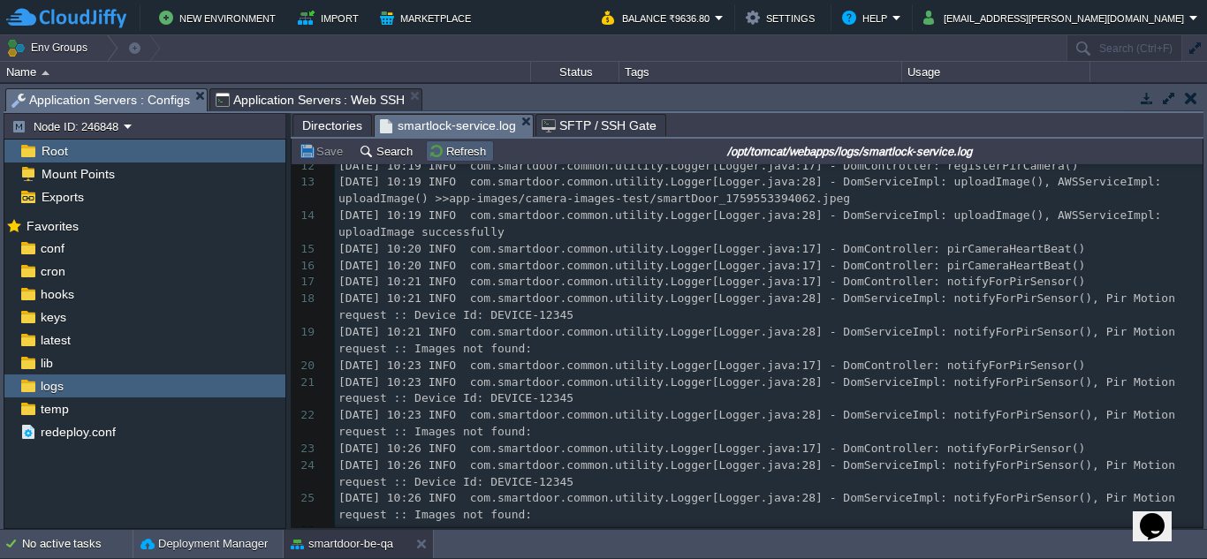
click at [452, 151] on button "Refresh" at bounding box center [459, 151] width 63 height 16
click at [451, 147] on button "Refresh" at bounding box center [459, 151] width 63 height 16
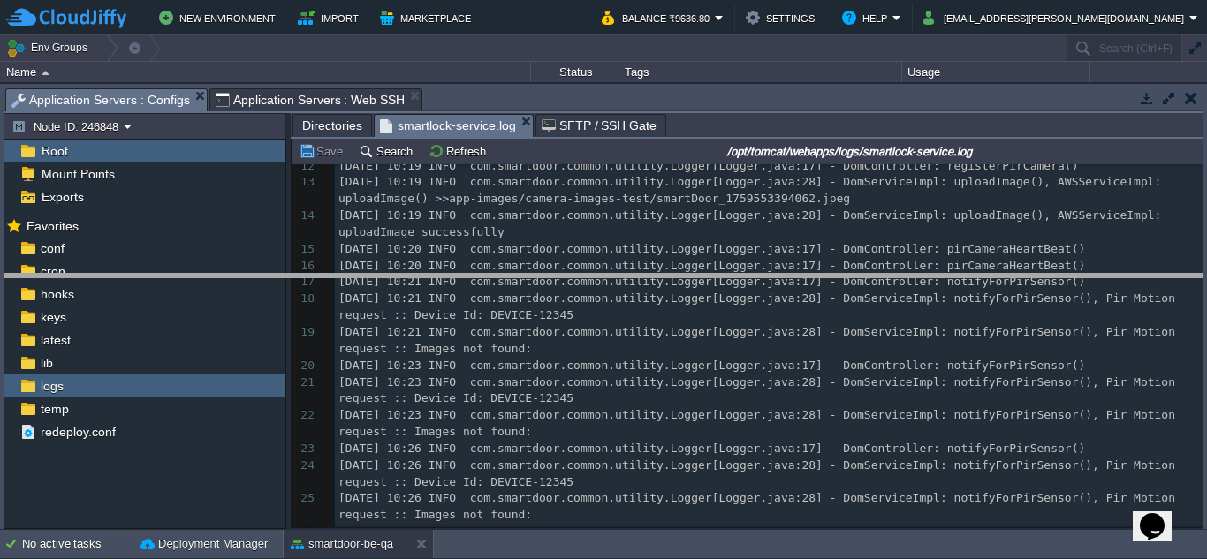
drag, startPoint x: 619, startPoint y: 91, endPoint x: 644, endPoint y: 311, distance: 221.4
click at [644, 311] on body "New Environment Import Marketplace Bonus ₹0.00 Upgrade Account Balance ₹9636.80…" at bounding box center [603, 279] width 1207 height 559
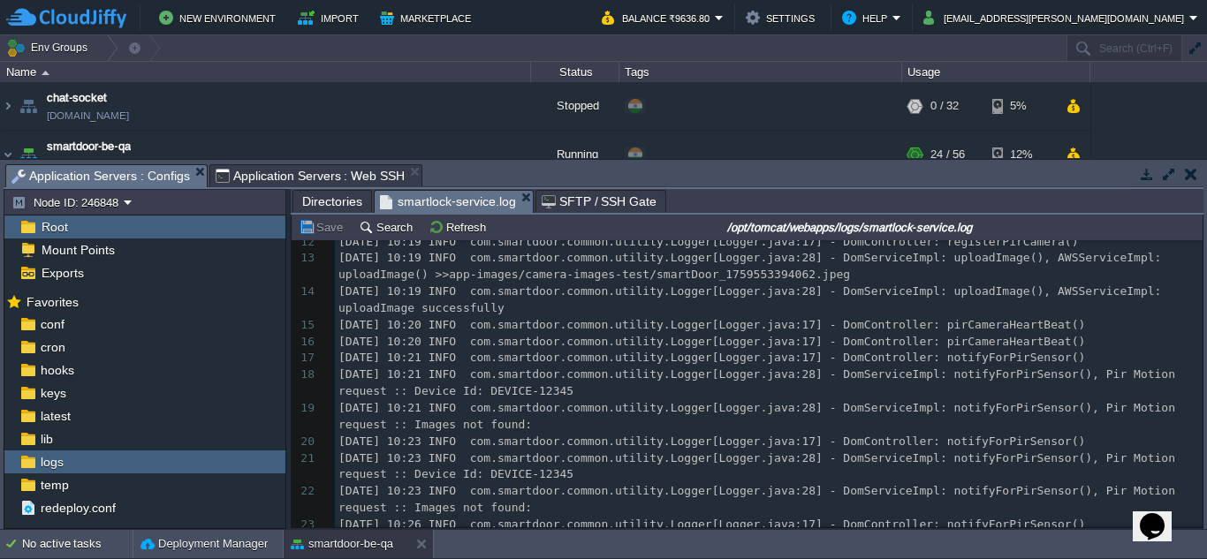
scroll to position [451, 0]
